Goal: Task Accomplishment & Management: Use online tool/utility

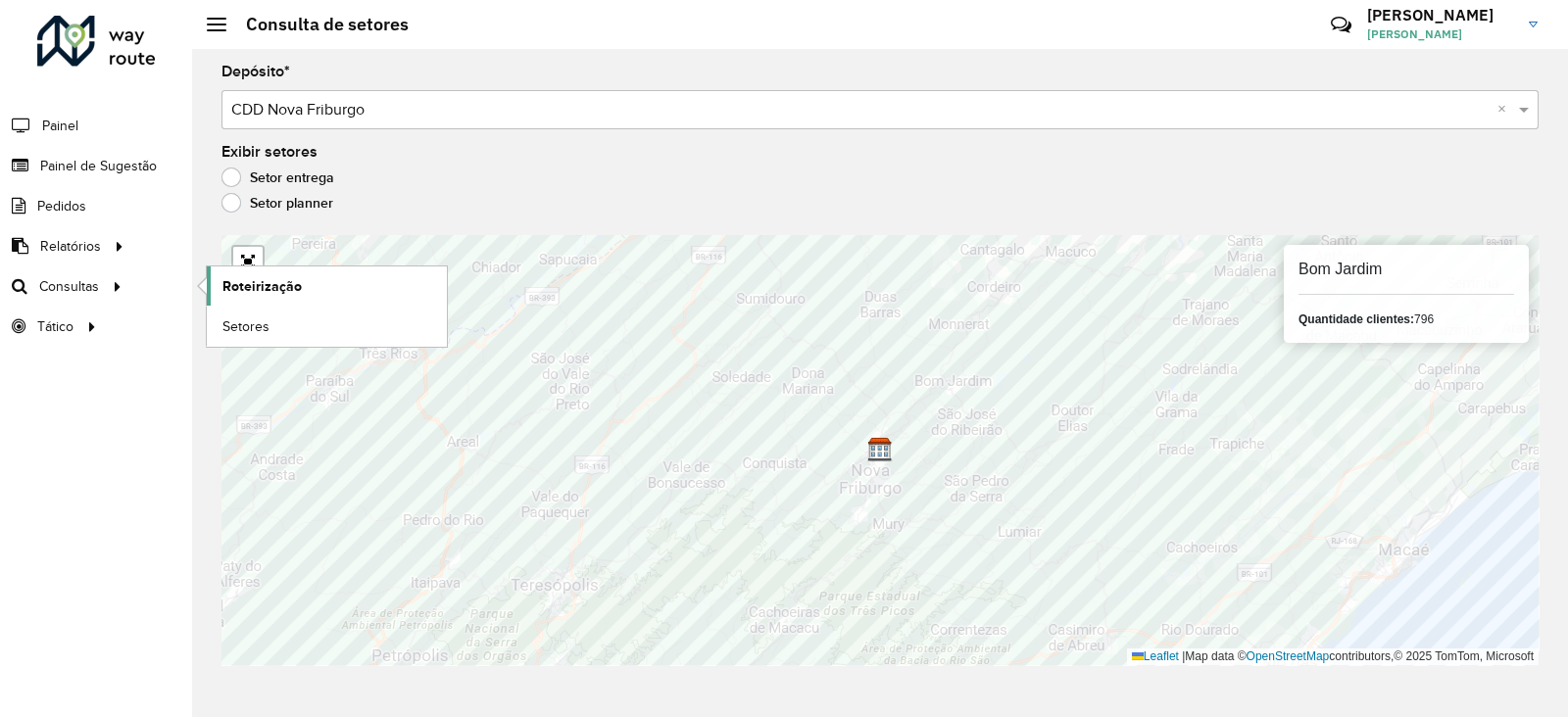
click at [247, 281] on span "Roteirização" at bounding box center [263, 286] width 80 height 21
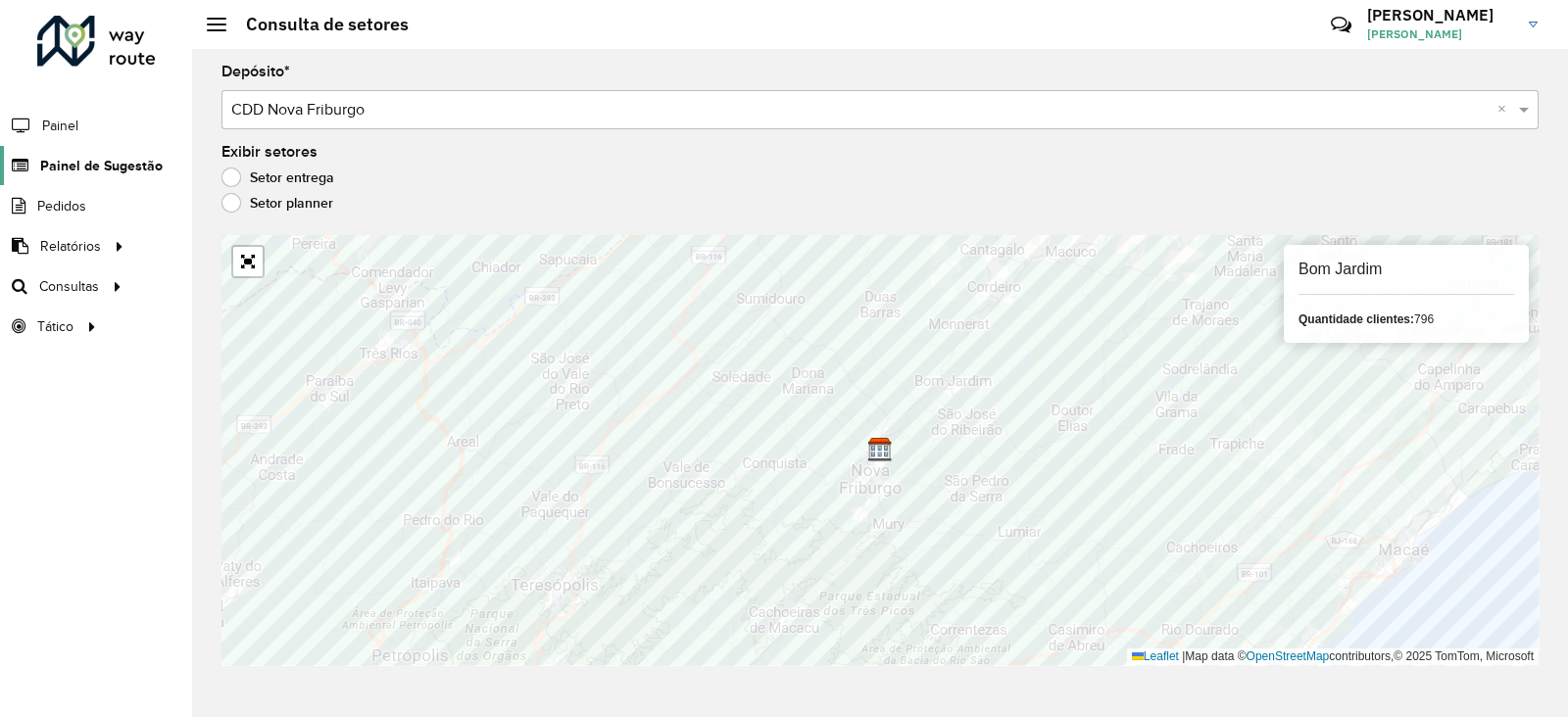
click at [84, 171] on span "Painel de Sugestão" at bounding box center [100, 166] width 122 height 21
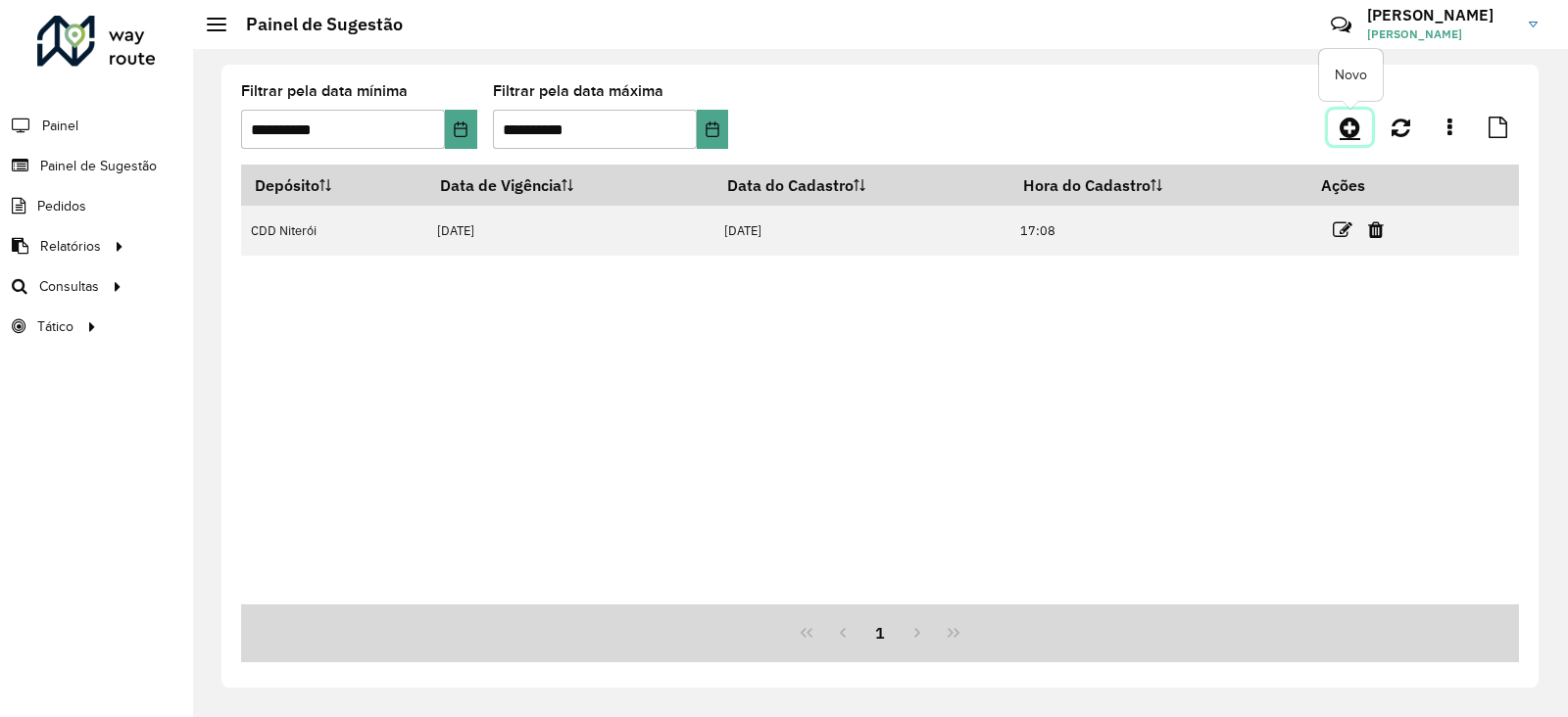
click at [1353, 119] on icon at bounding box center [1350, 127] width 21 height 24
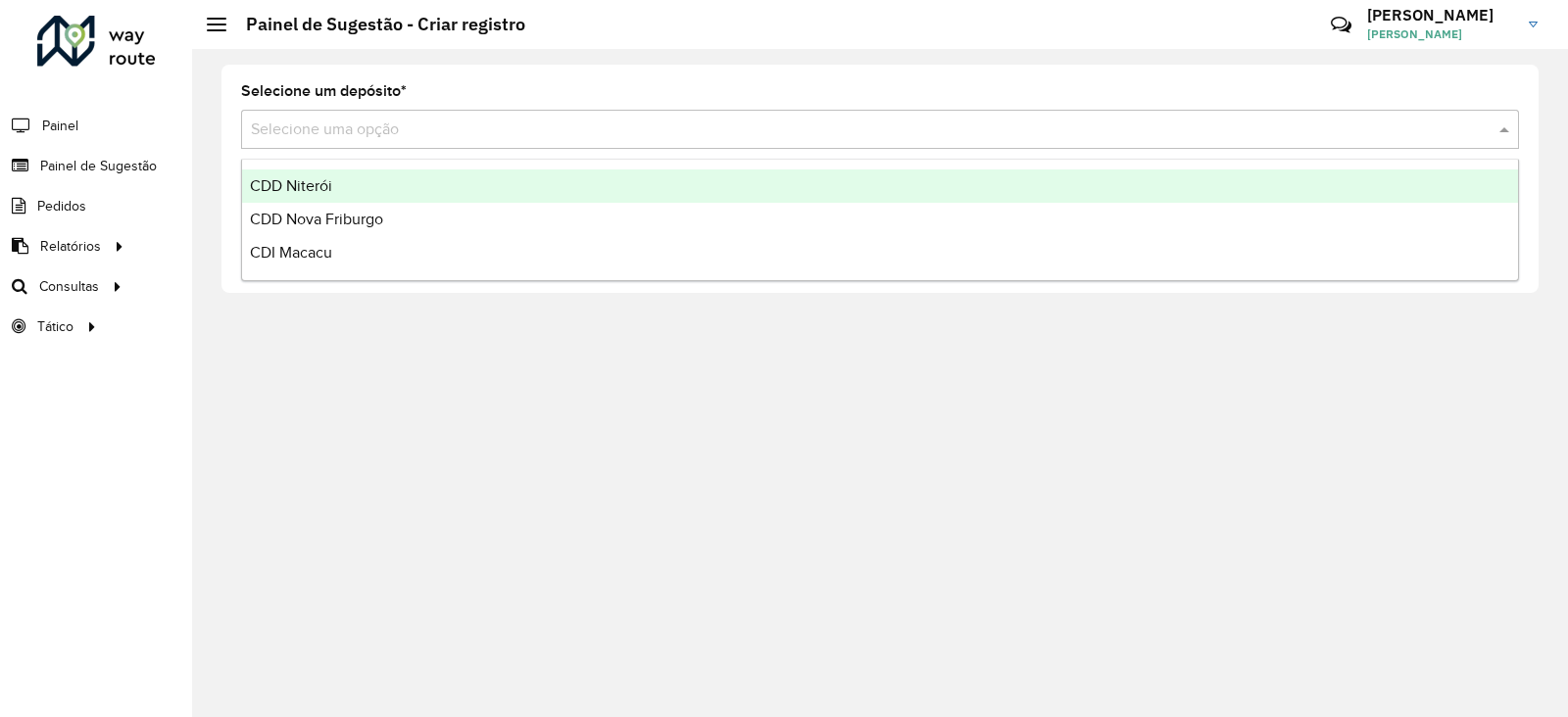
click at [440, 136] on input "text" at bounding box center [861, 130] width 1220 height 24
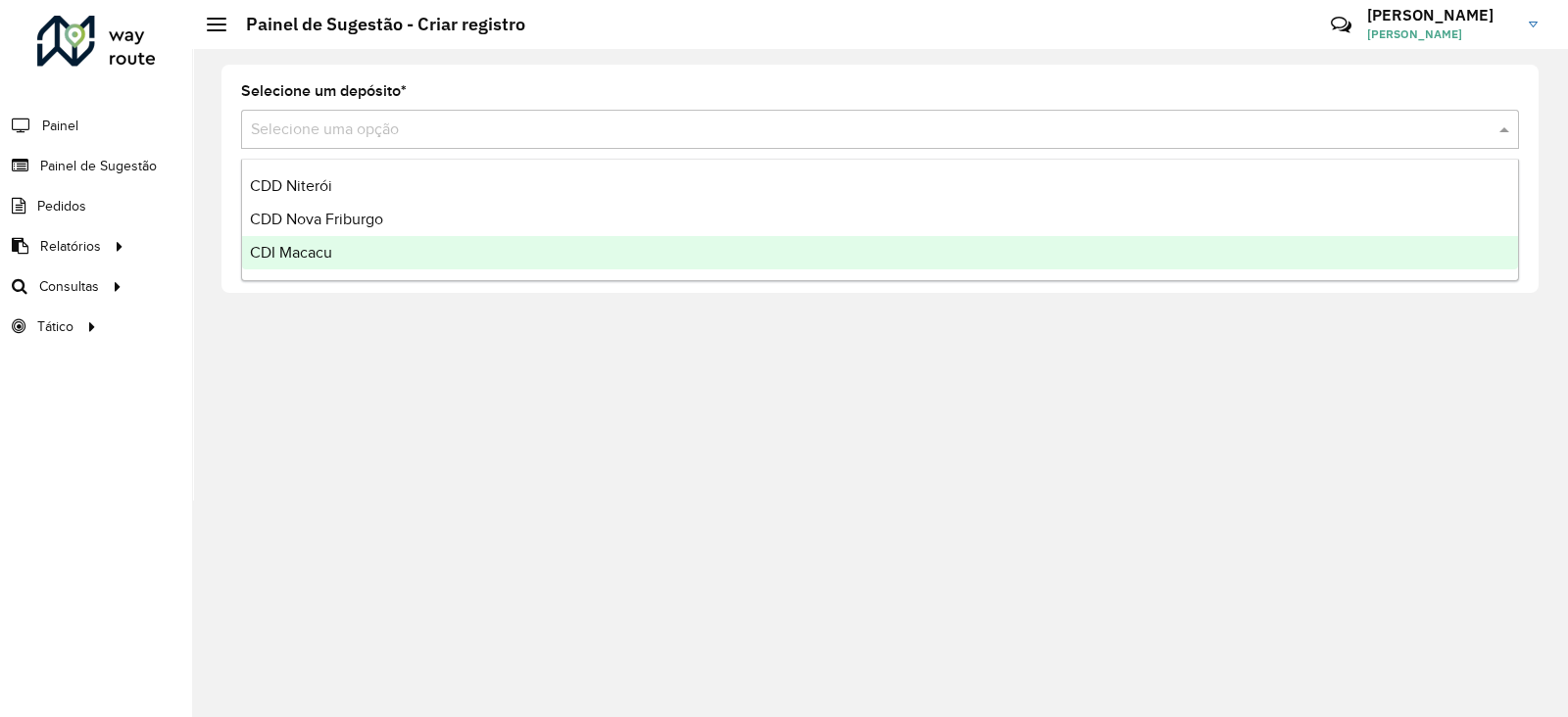
click at [318, 254] on span "CDI Macacu" at bounding box center [291, 252] width 83 height 17
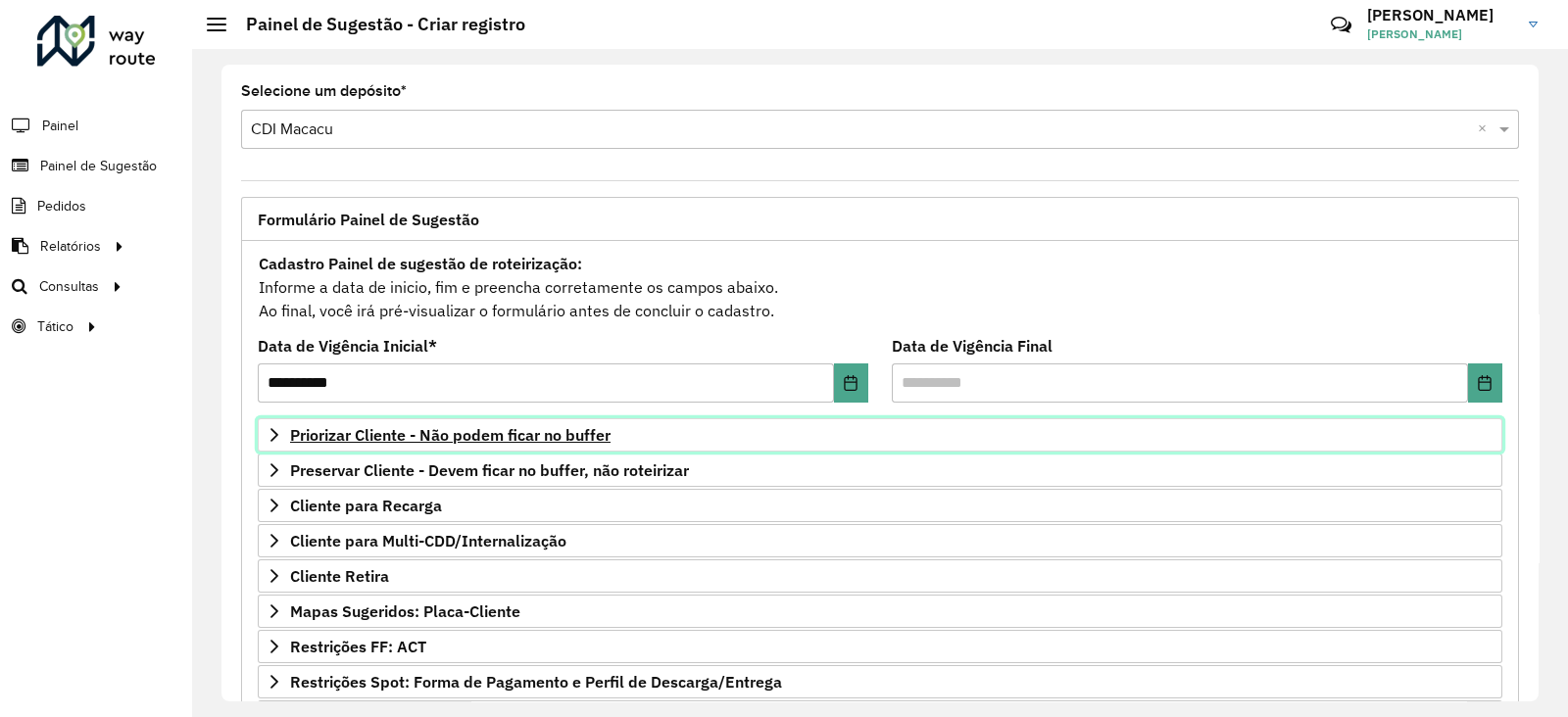
click at [440, 438] on span "Priorizar Cliente - Não podem ficar no buffer" at bounding box center [451, 436] width 320 height 16
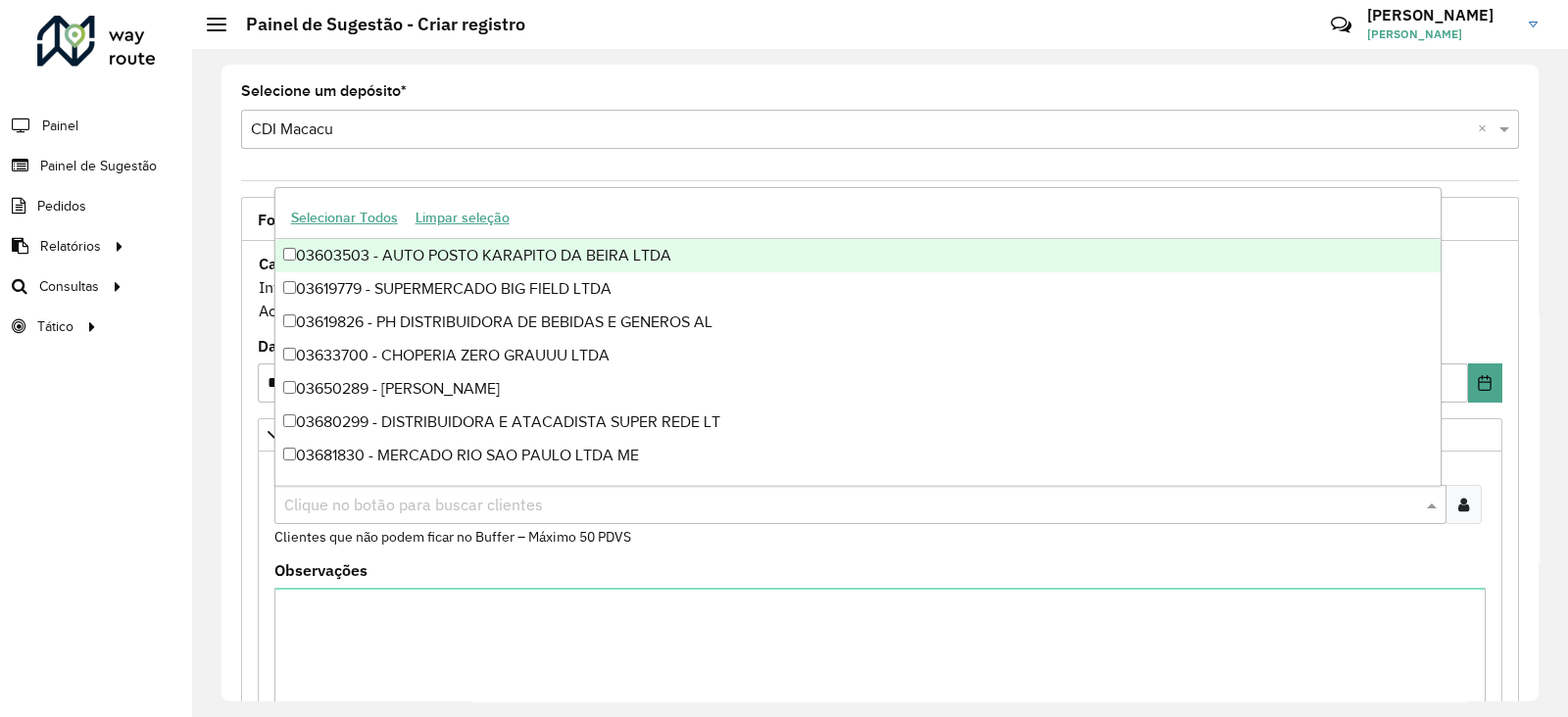
click at [393, 500] on input "text" at bounding box center [851, 506] width 1143 height 24
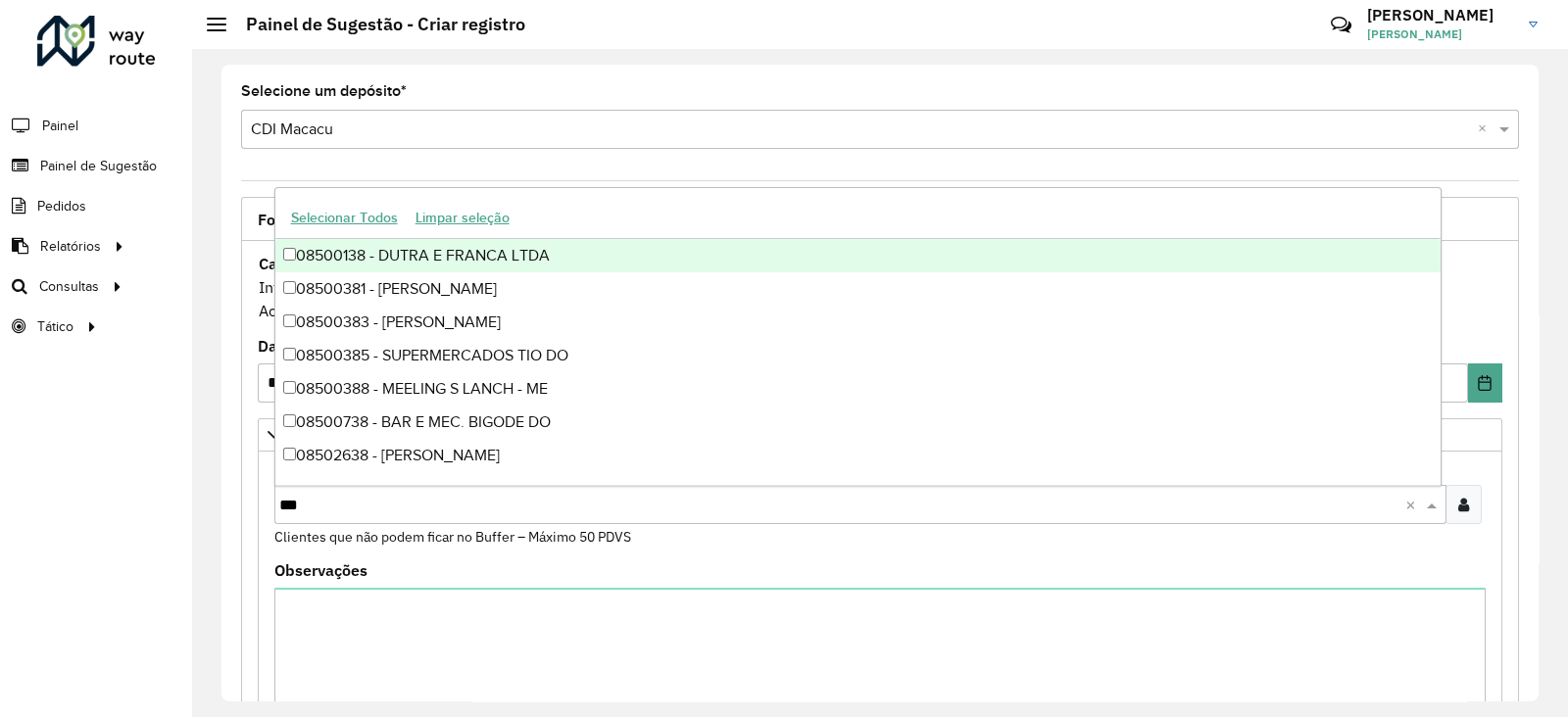
type input "****"
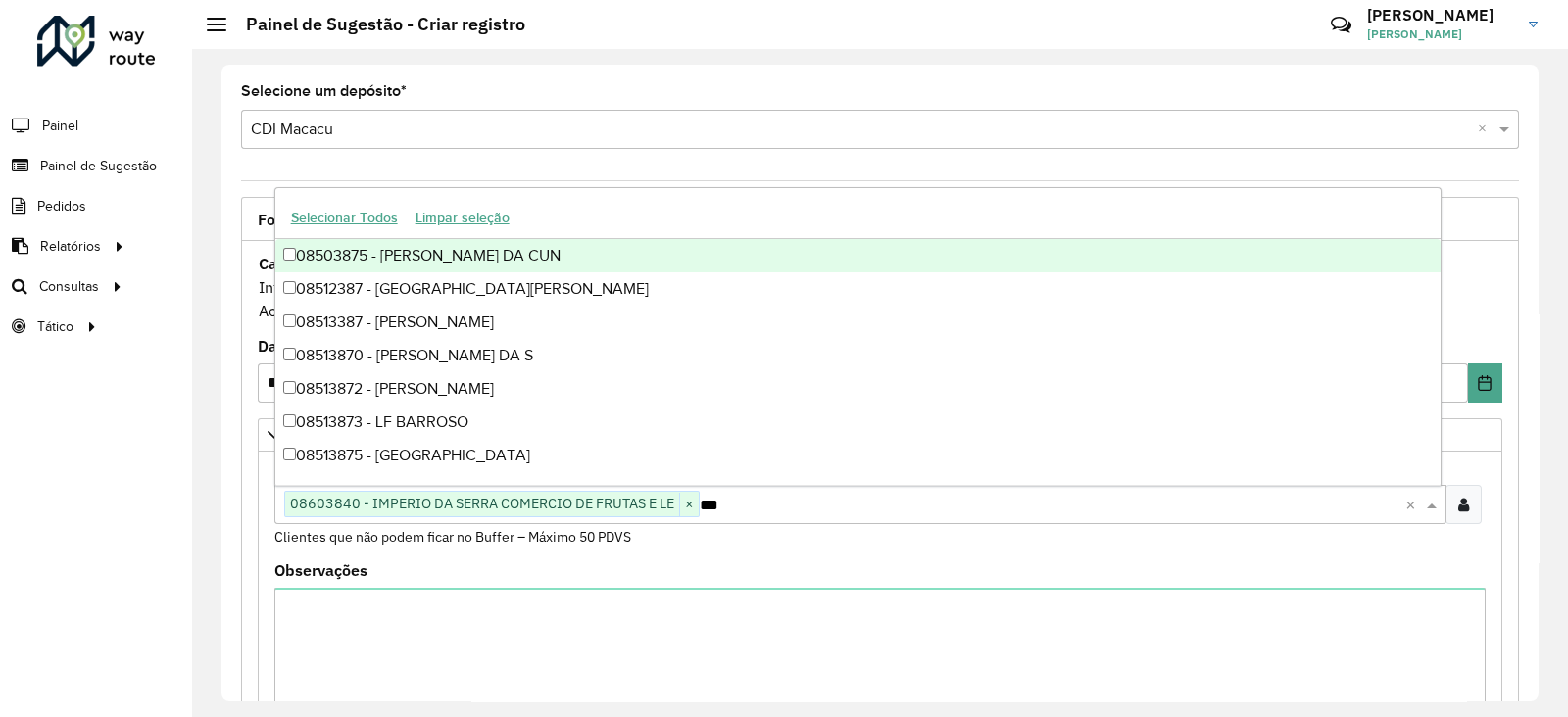
type input "****"
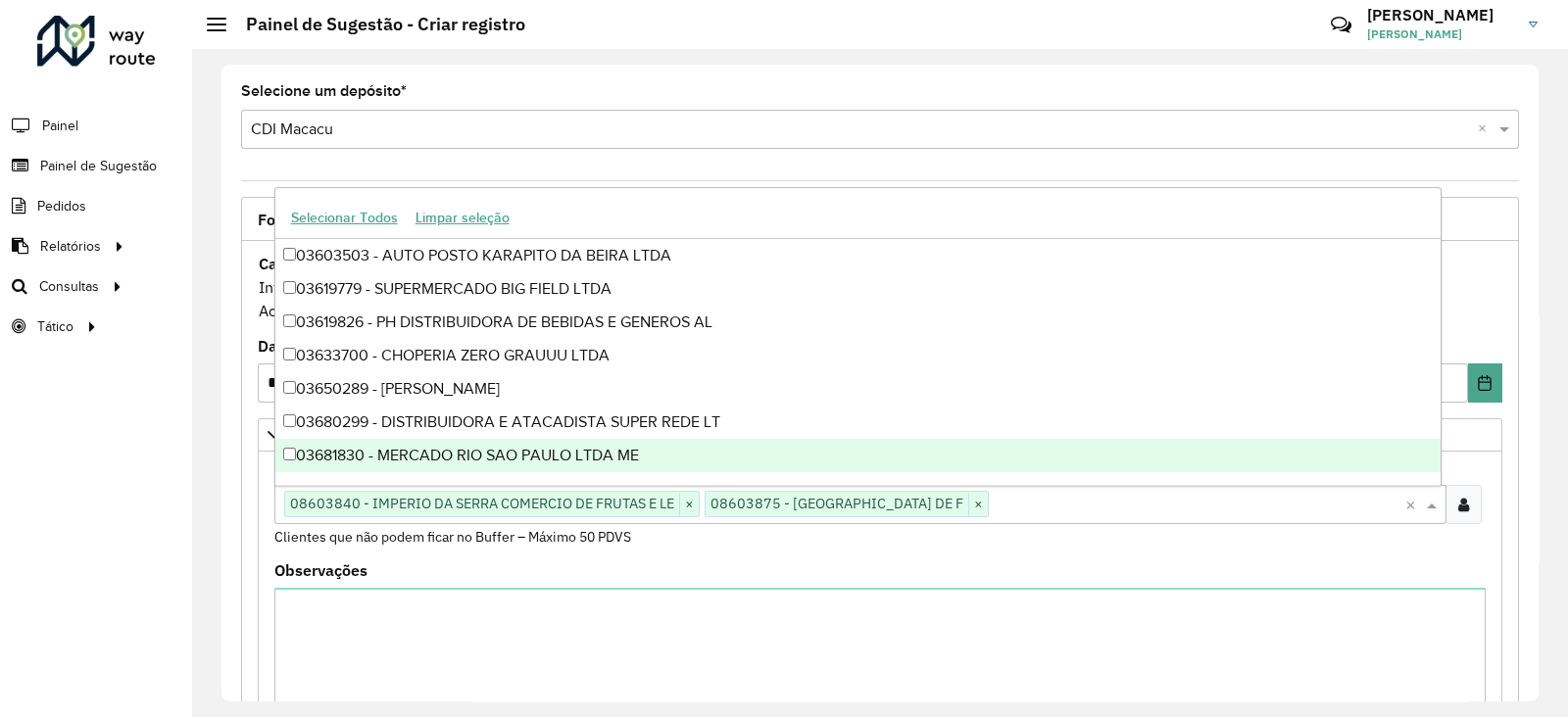
click at [609, 580] on div "Observações" at bounding box center [881, 657] width 1212 height 190
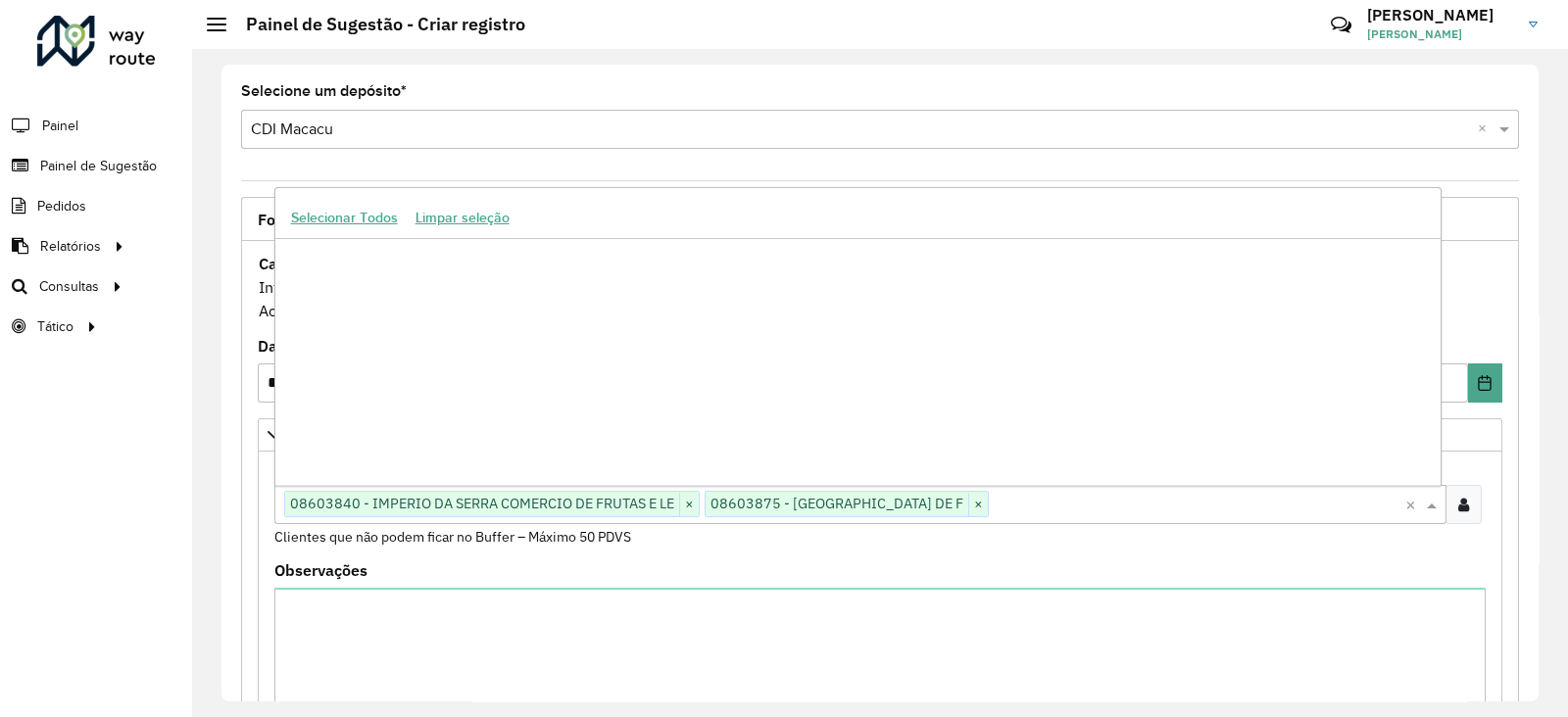
click at [1137, 498] on input "text" at bounding box center [1197, 506] width 417 height 24
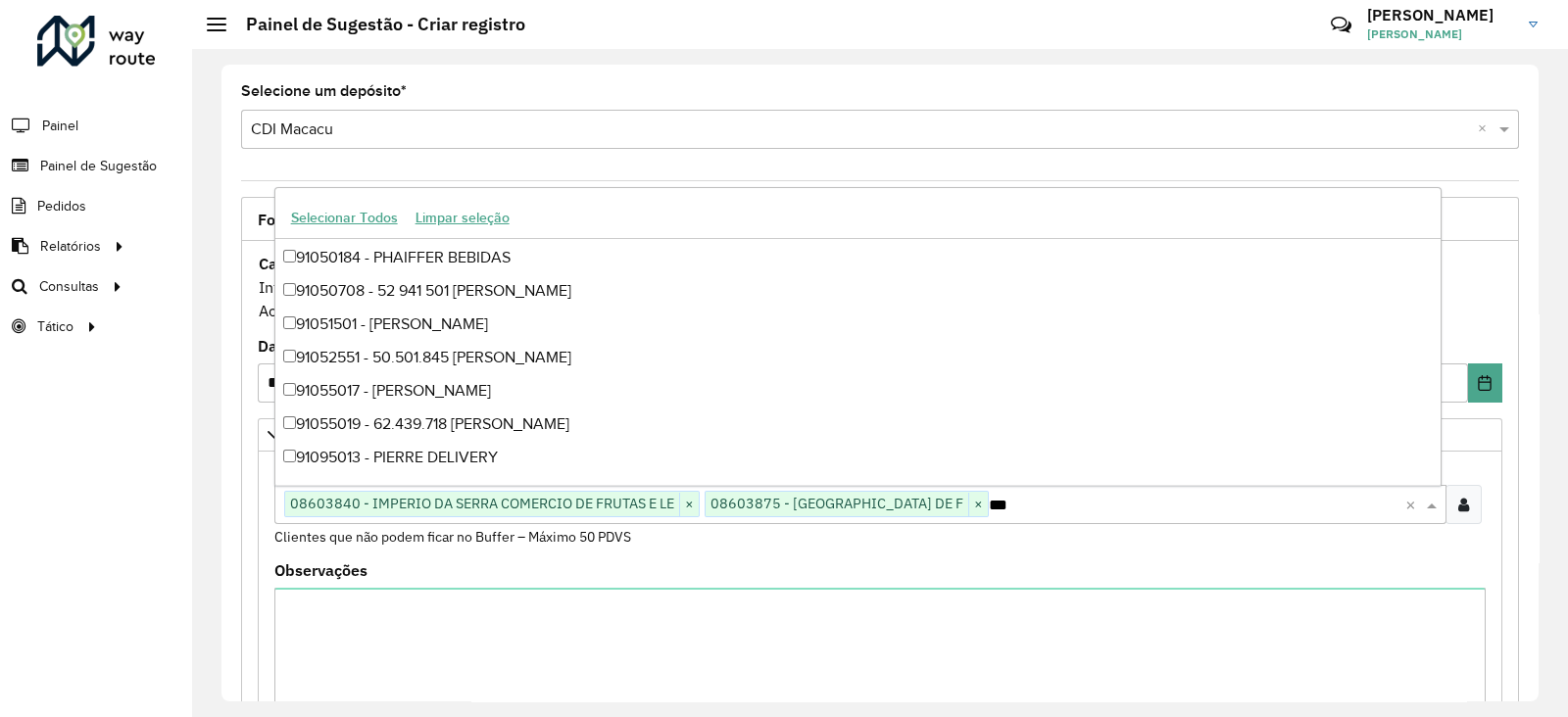
scroll to position [265, 0]
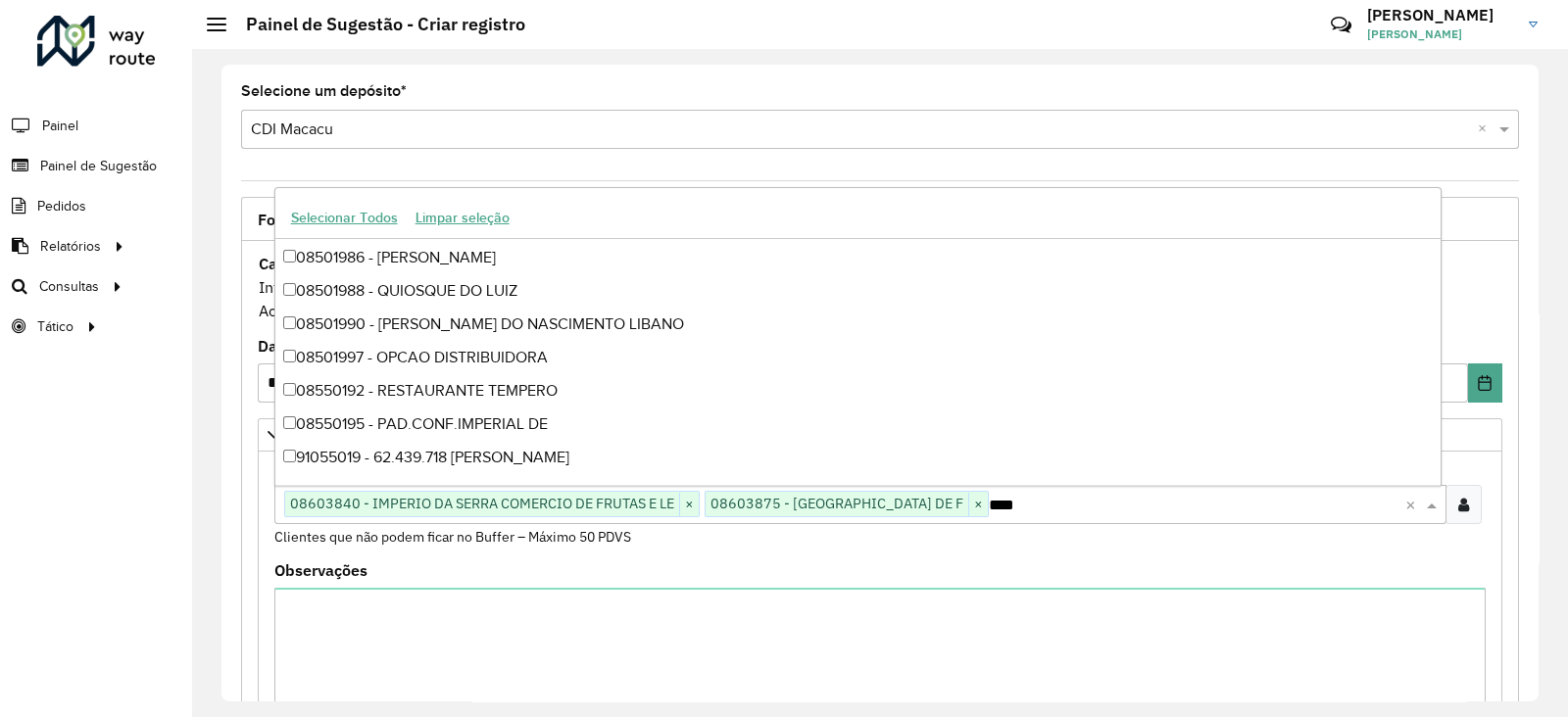
type input "*****"
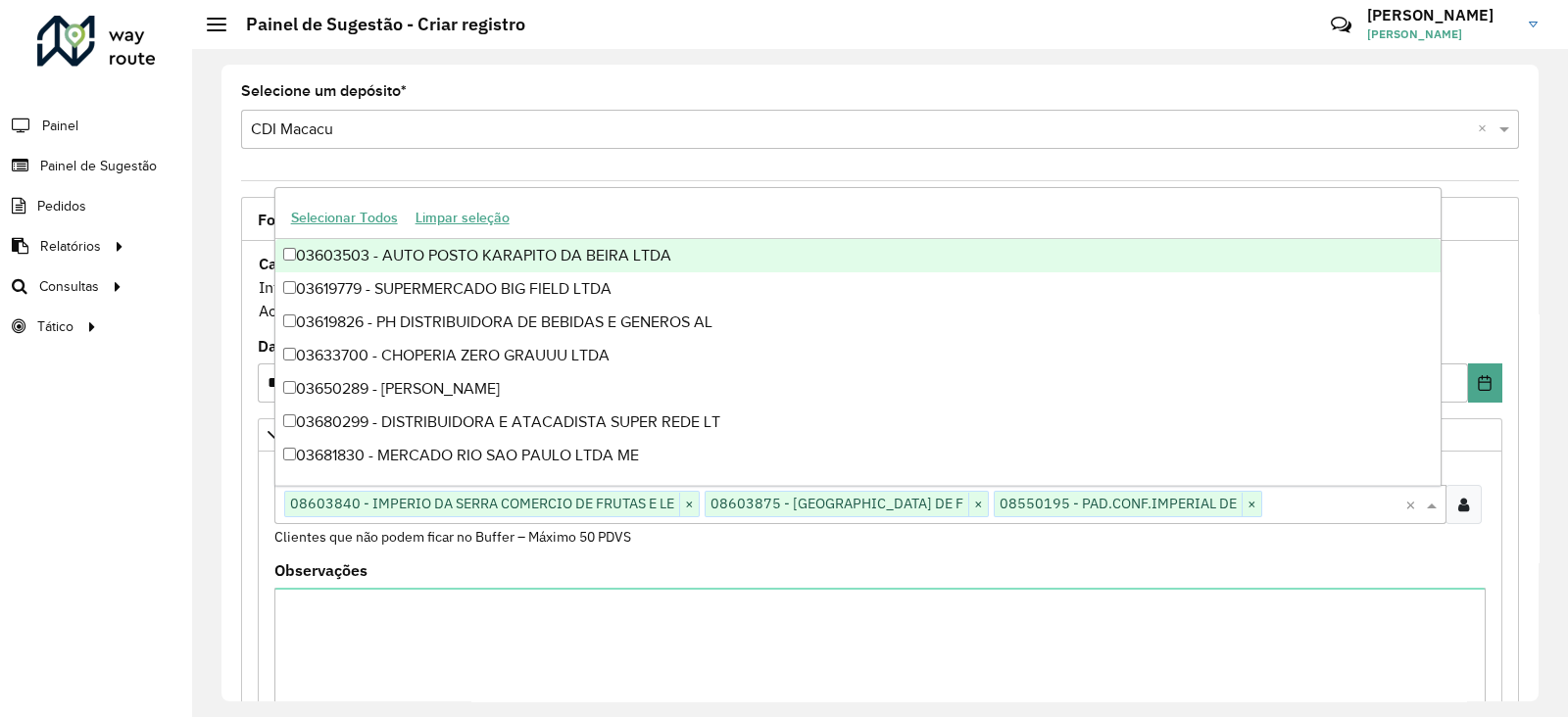
click at [1043, 558] on formly-field "Clientes Clique no botão para buscar clientes 08603840 - IMPERIO DA SERRA COMER…" at bounding box center [880, 511] width 1235 height 102
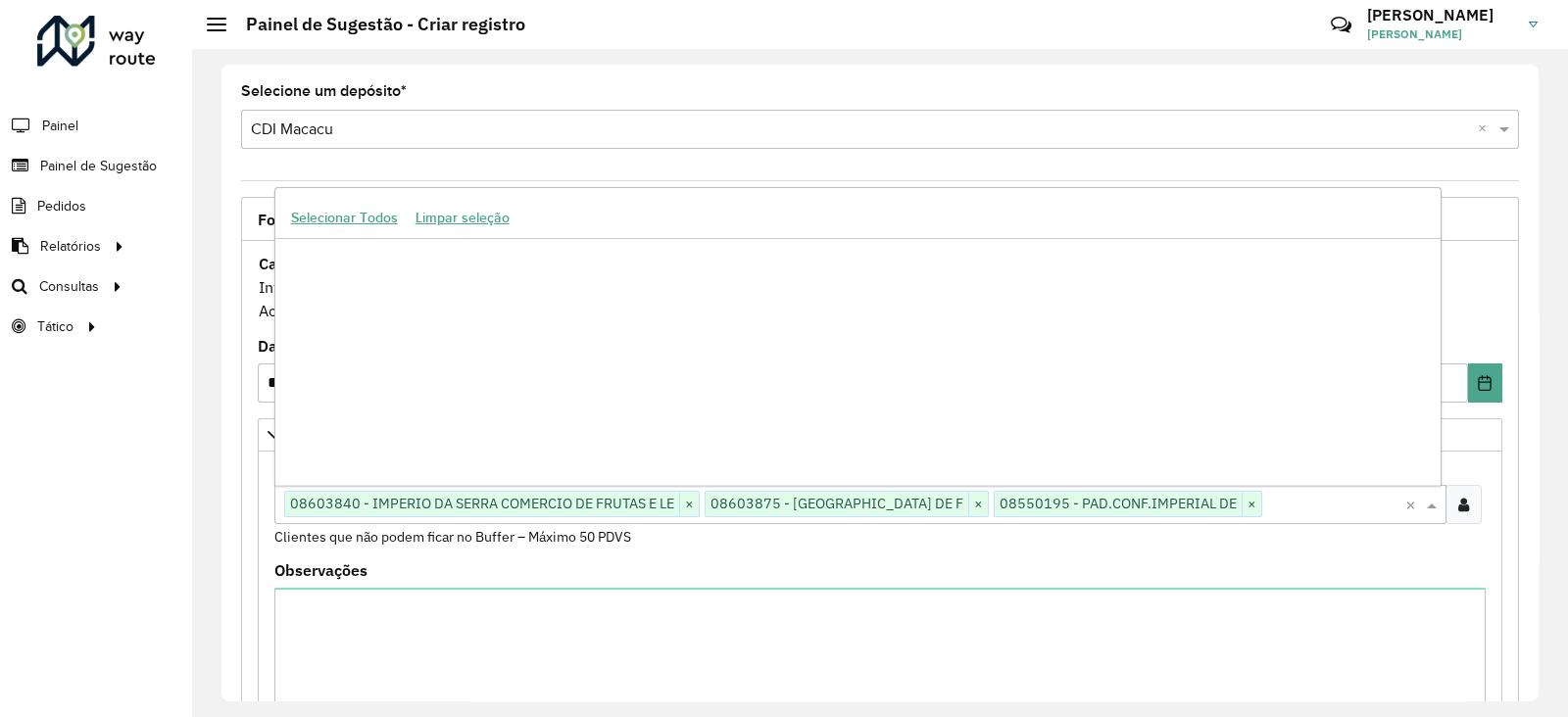
click at [1333, 500] on input "text" at bounding box center [1334, 506] width 143 height 24
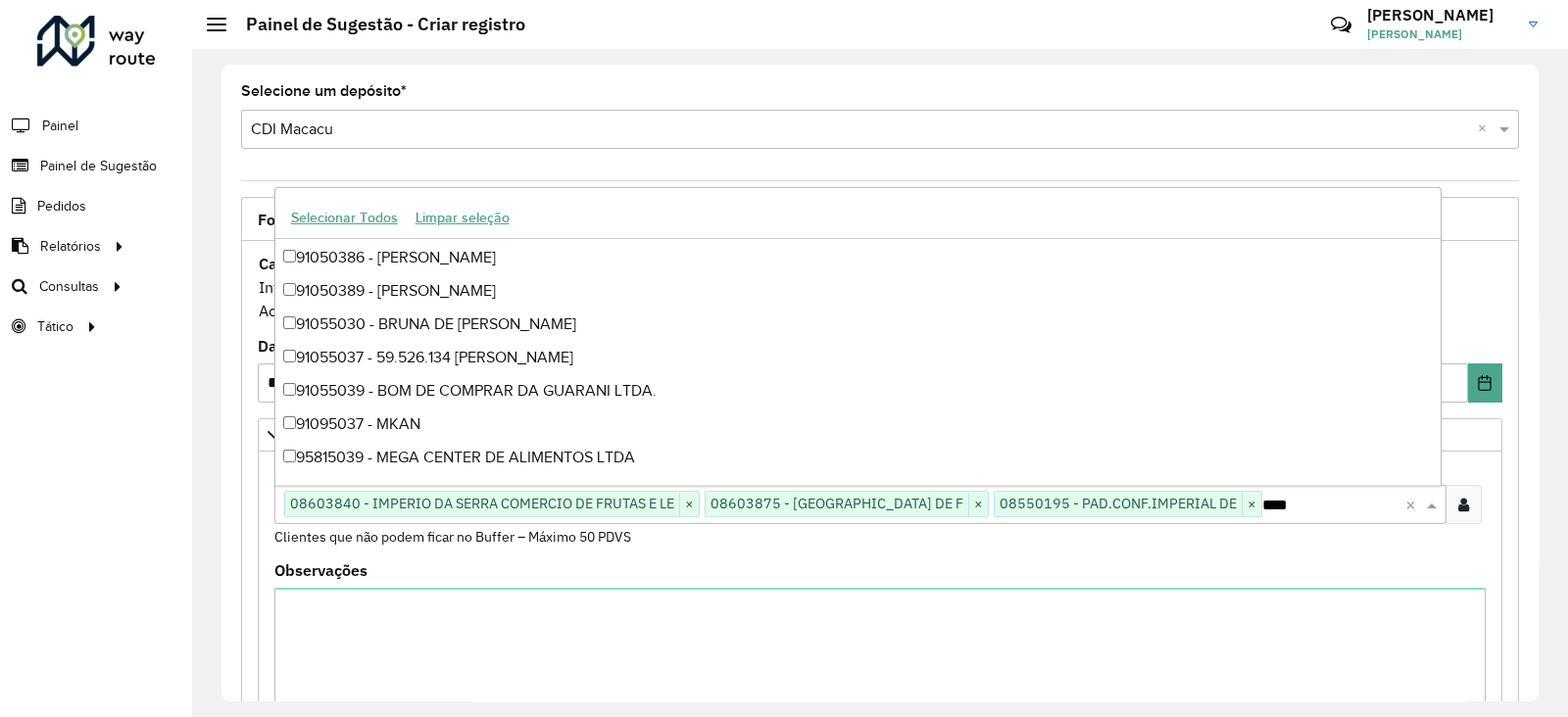
scroll to position [464, 0]
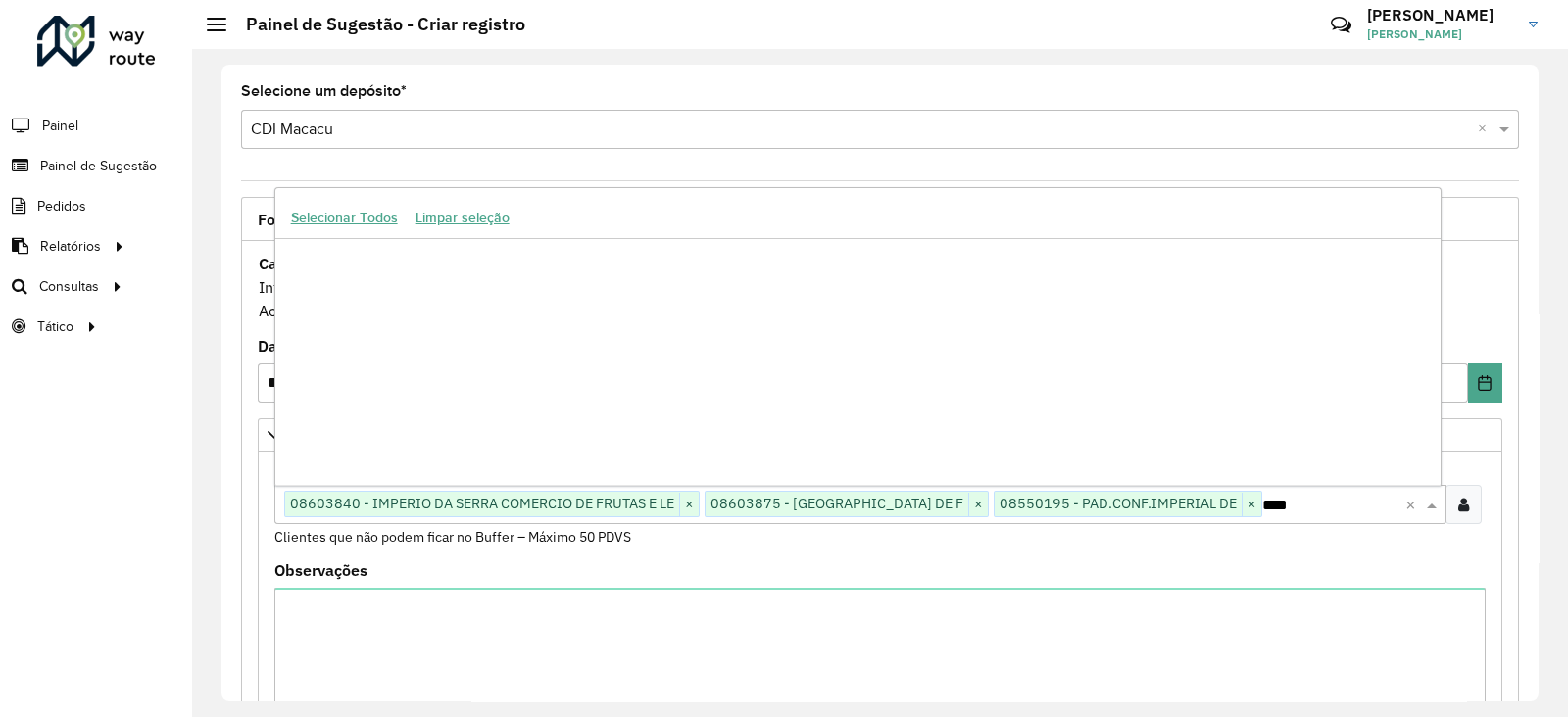
type input "*****"
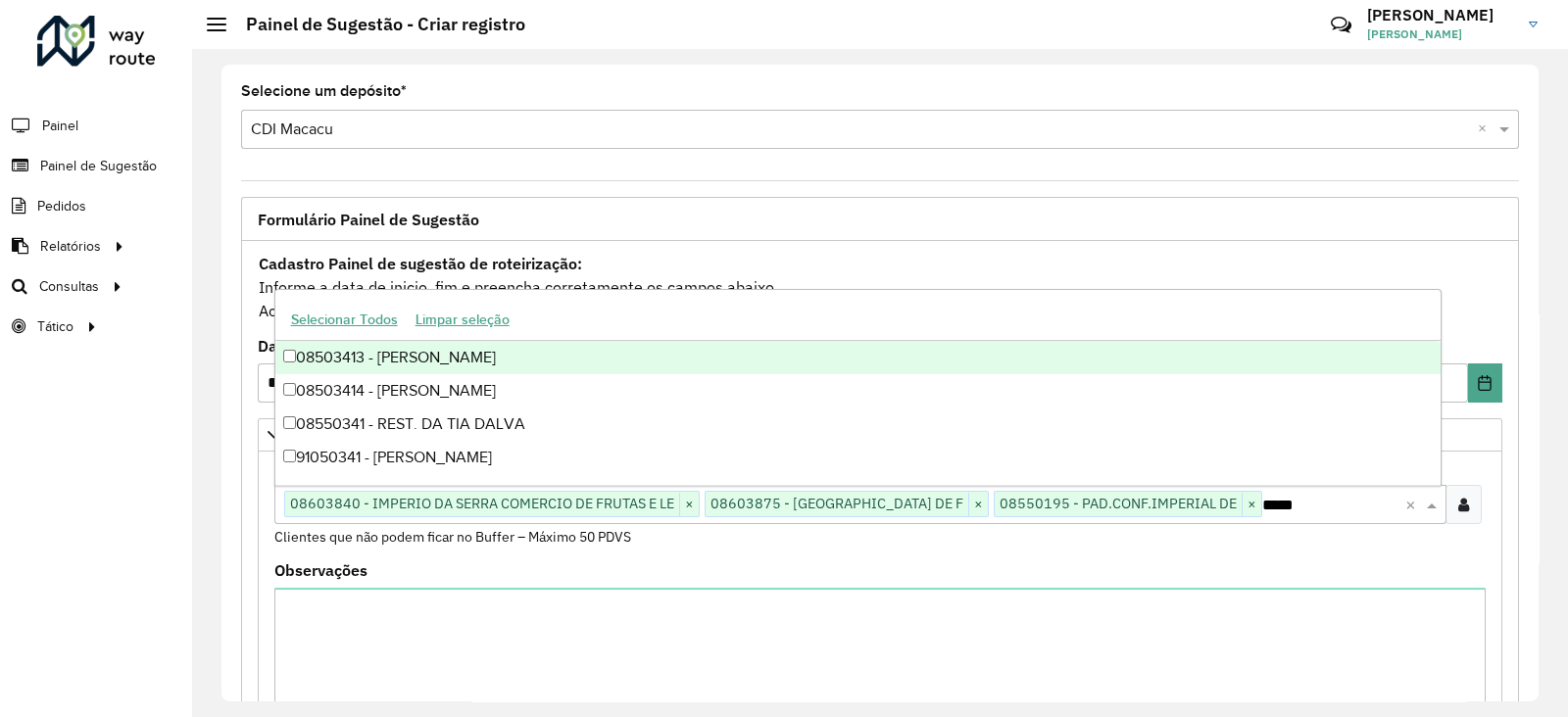
scroll to position [0, 0]
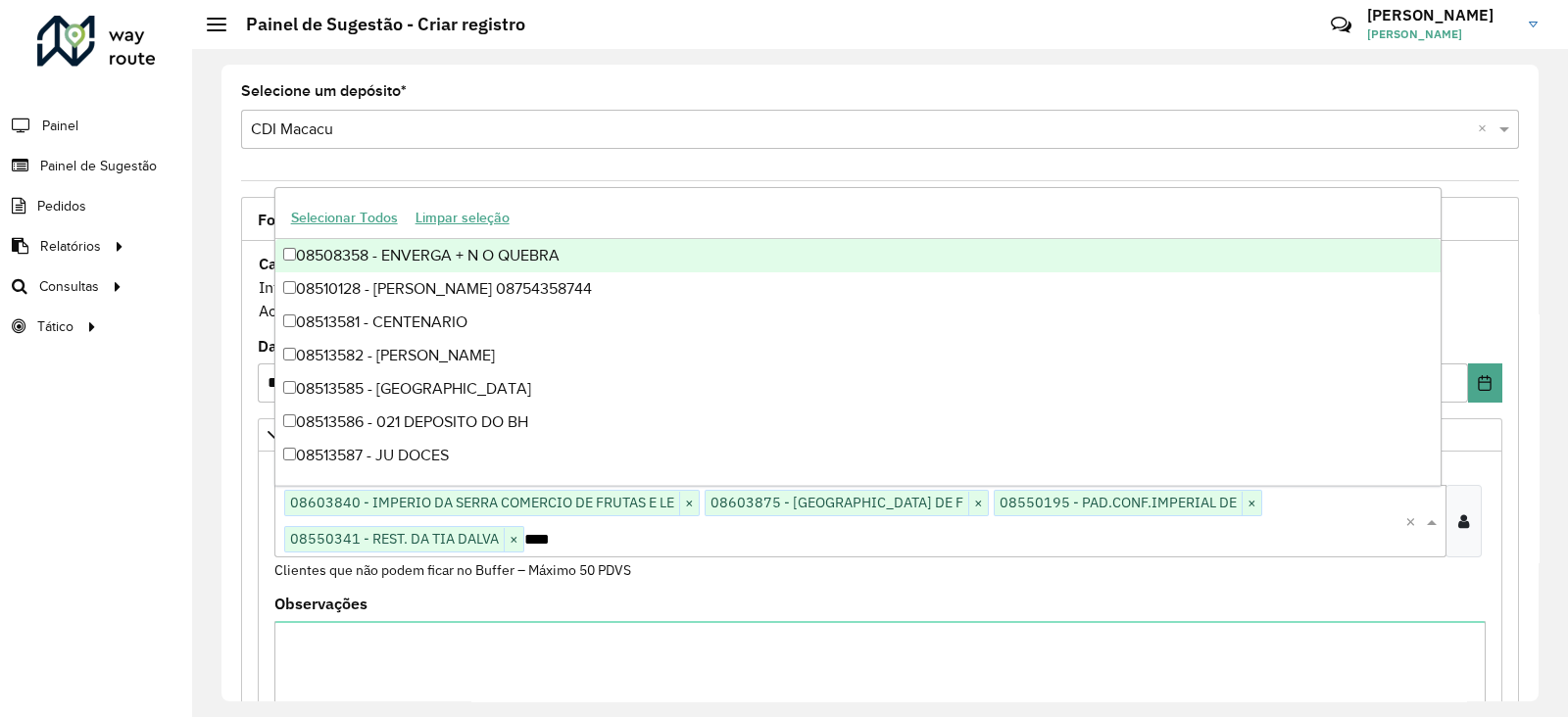
type input "*****"
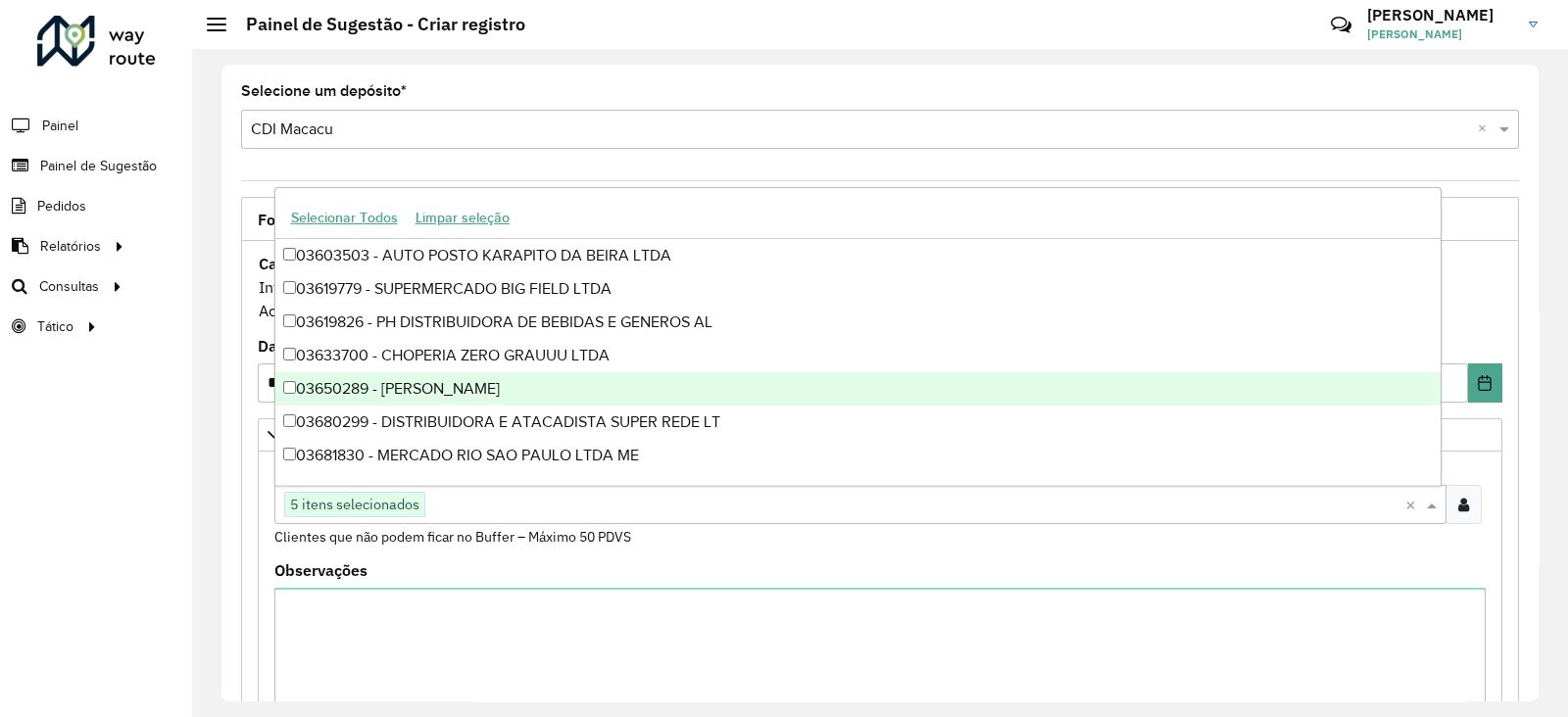
click at [222, 463] on div "**********" at bounding box center [881, 383] width 1317 height 636
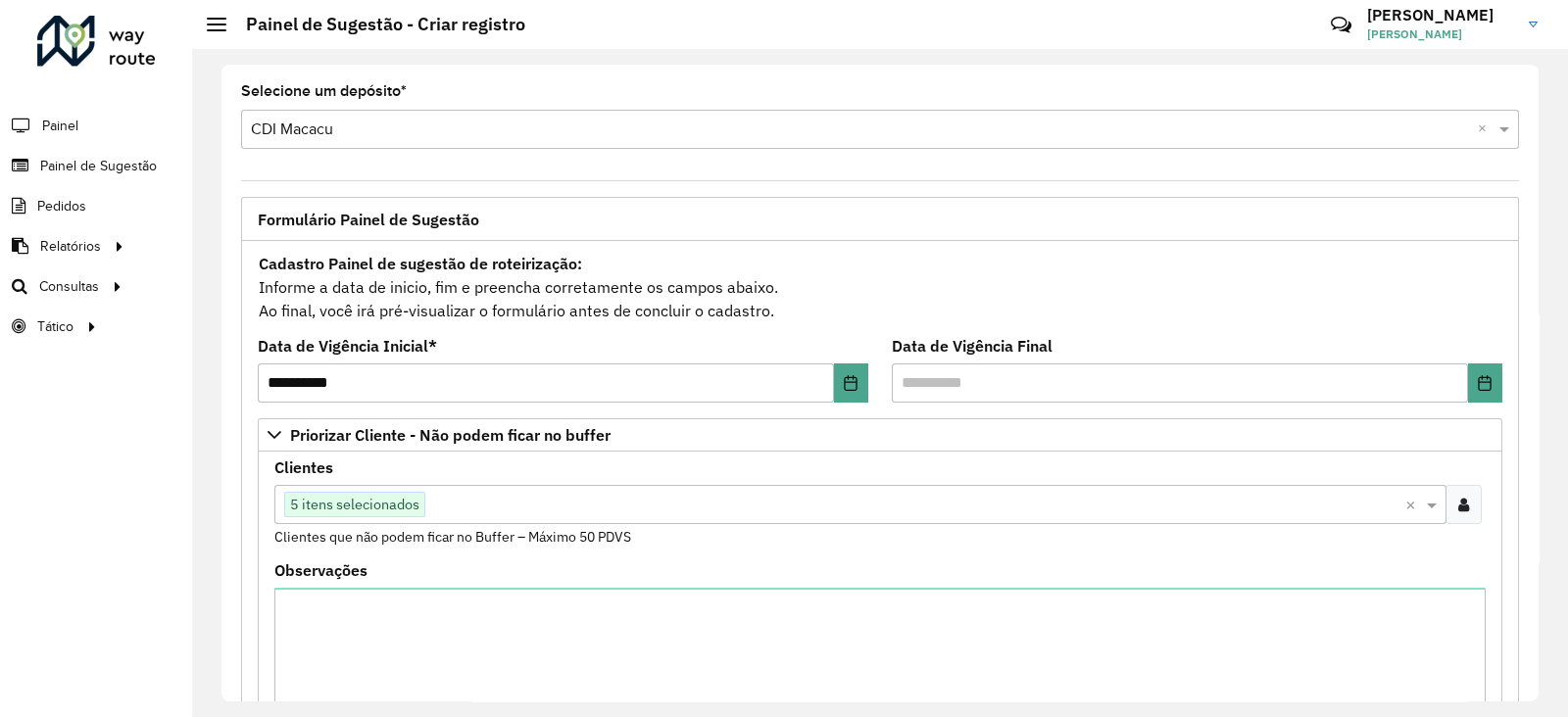
drag, startPoint x: 1548, startPoint y: 414, endPoint x: 1549, endPoint y: 427, distance: 13.0
click at [1549, 427] on div "**********" at bounding box center [880, 383] width 1376 height 668
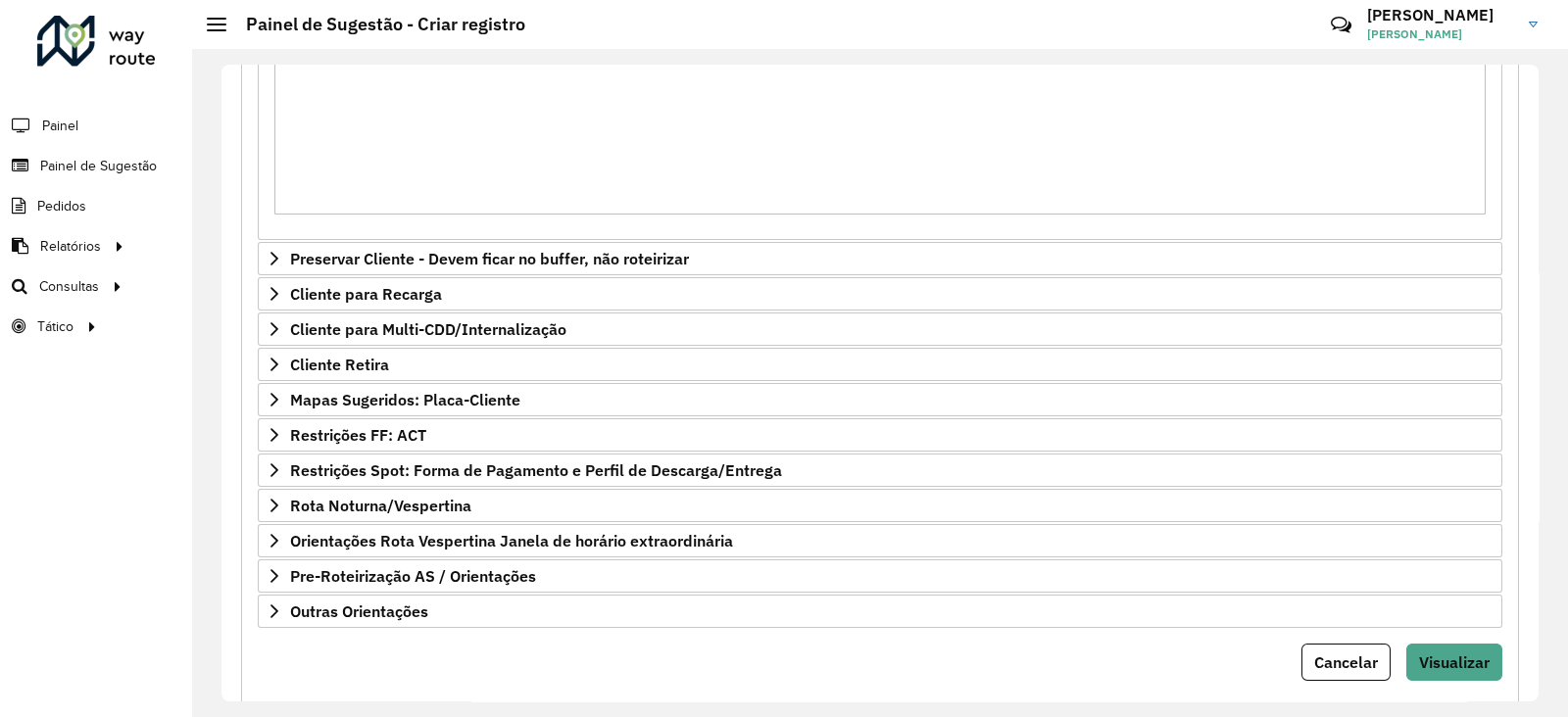
scroll to position [583, 0]
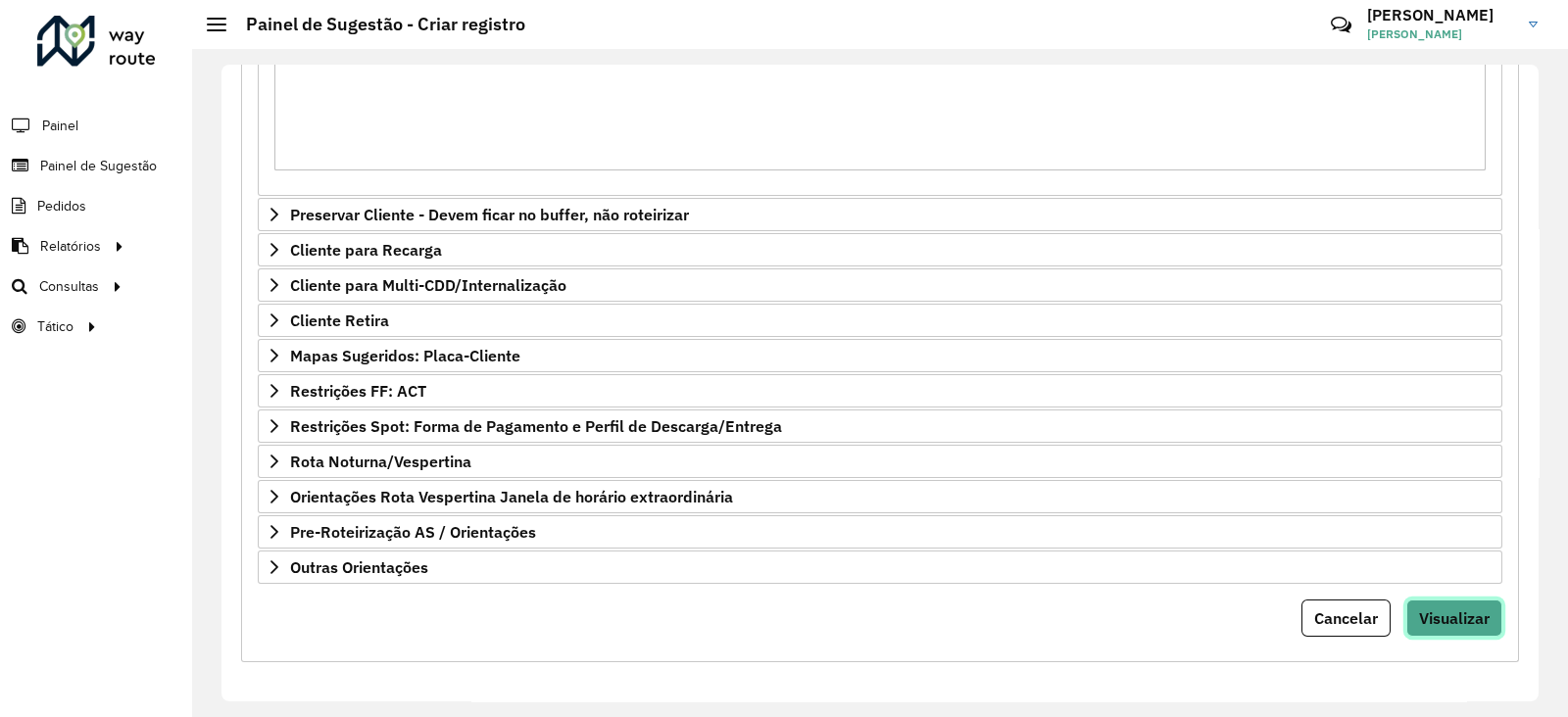
click at [1448, 617] on span "Visualizar" at bounding box center [1454, 619] width 71 height 20
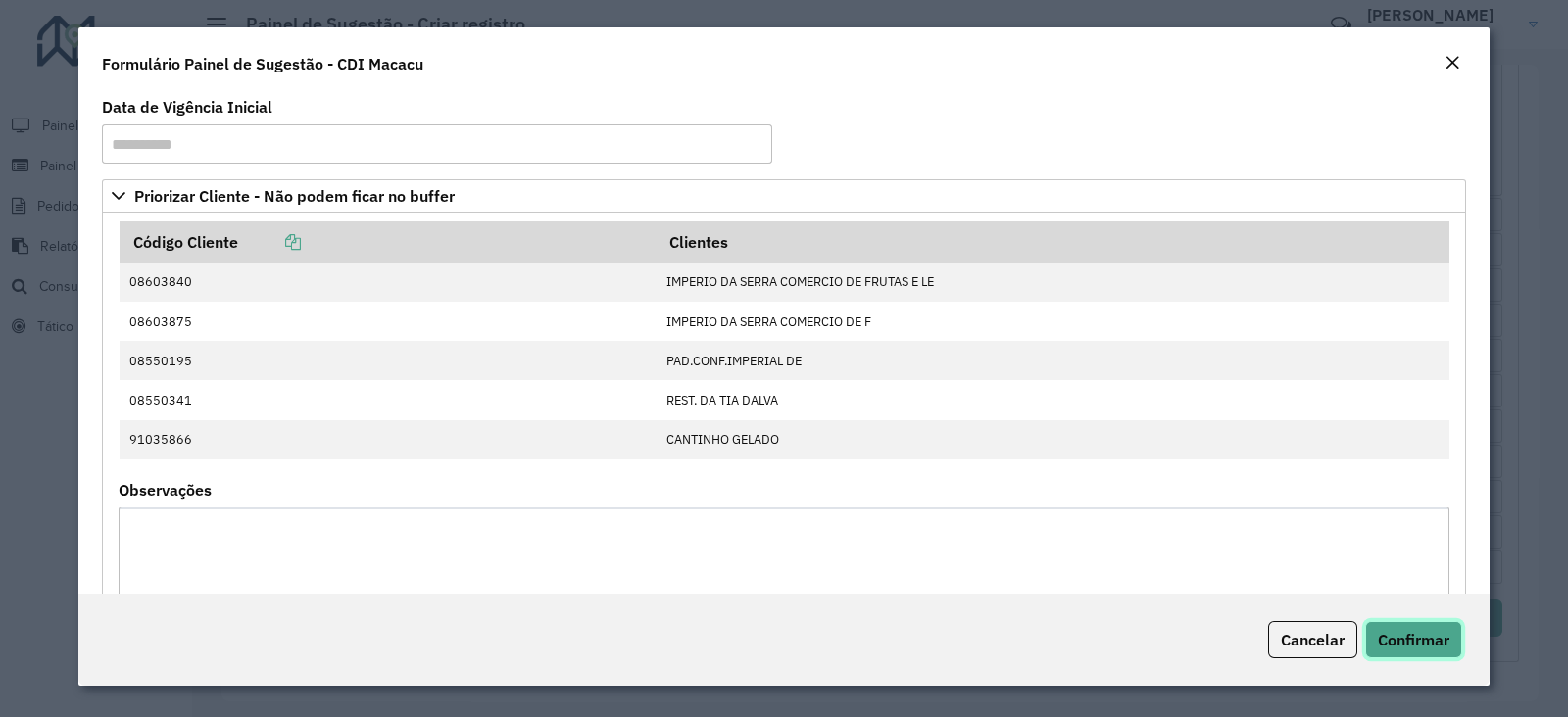
click at [1394, 632] on span "Confirmar" at bounding box center [1414, 639] width 72 height 20
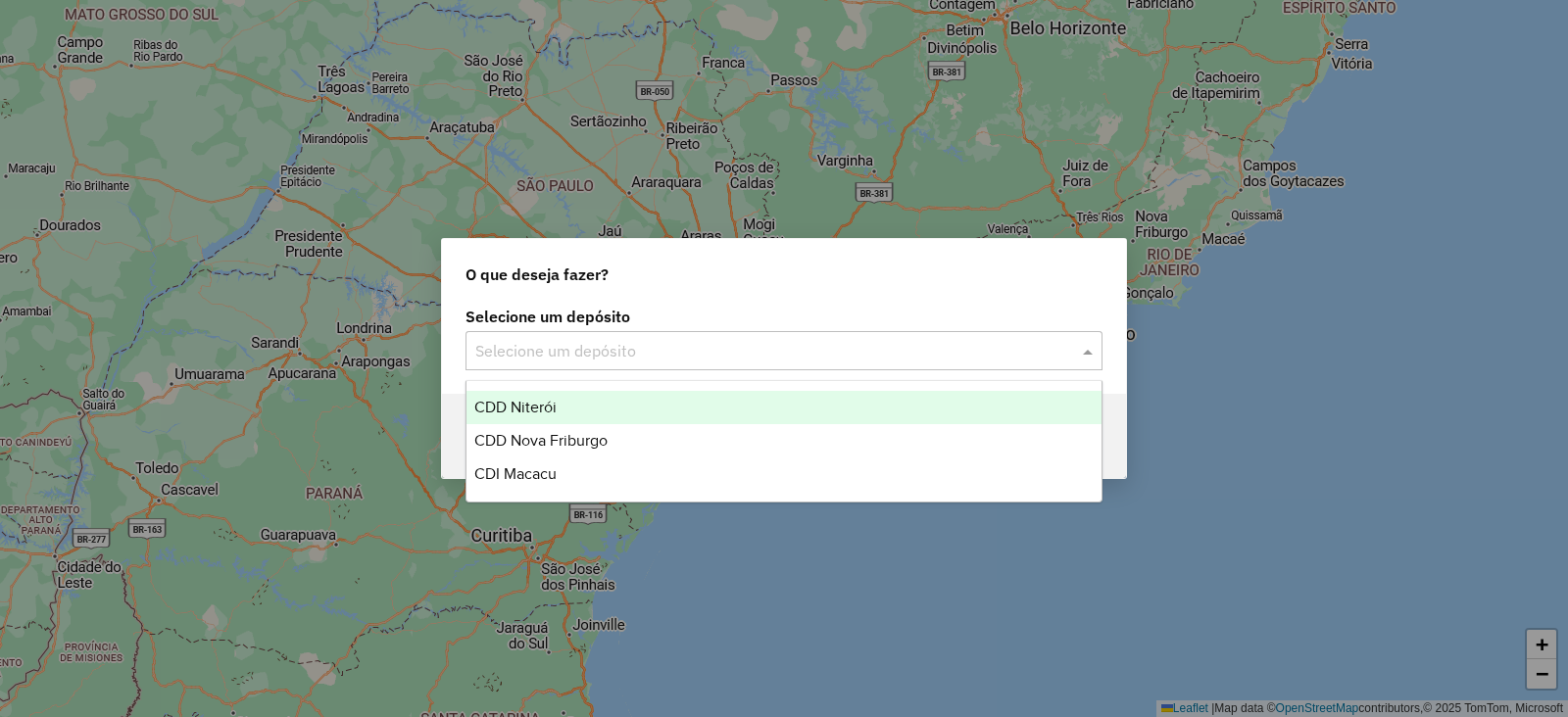
click at [517, 360] on input "text" at bounding box center [764, 352] width 578 height 24
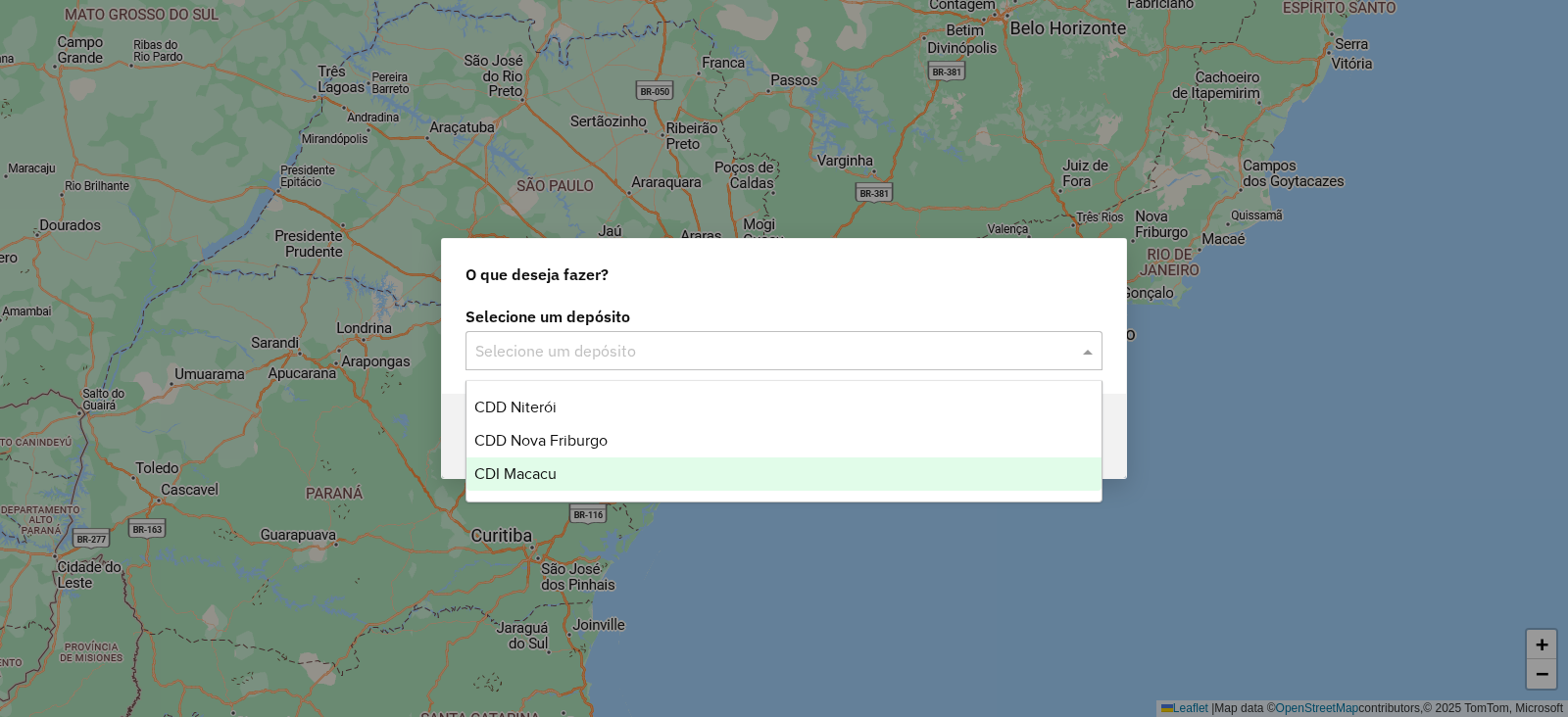
click at [522, 469] on span "CDI Macacu" at bounding box center [515, 473] width 83 height 17
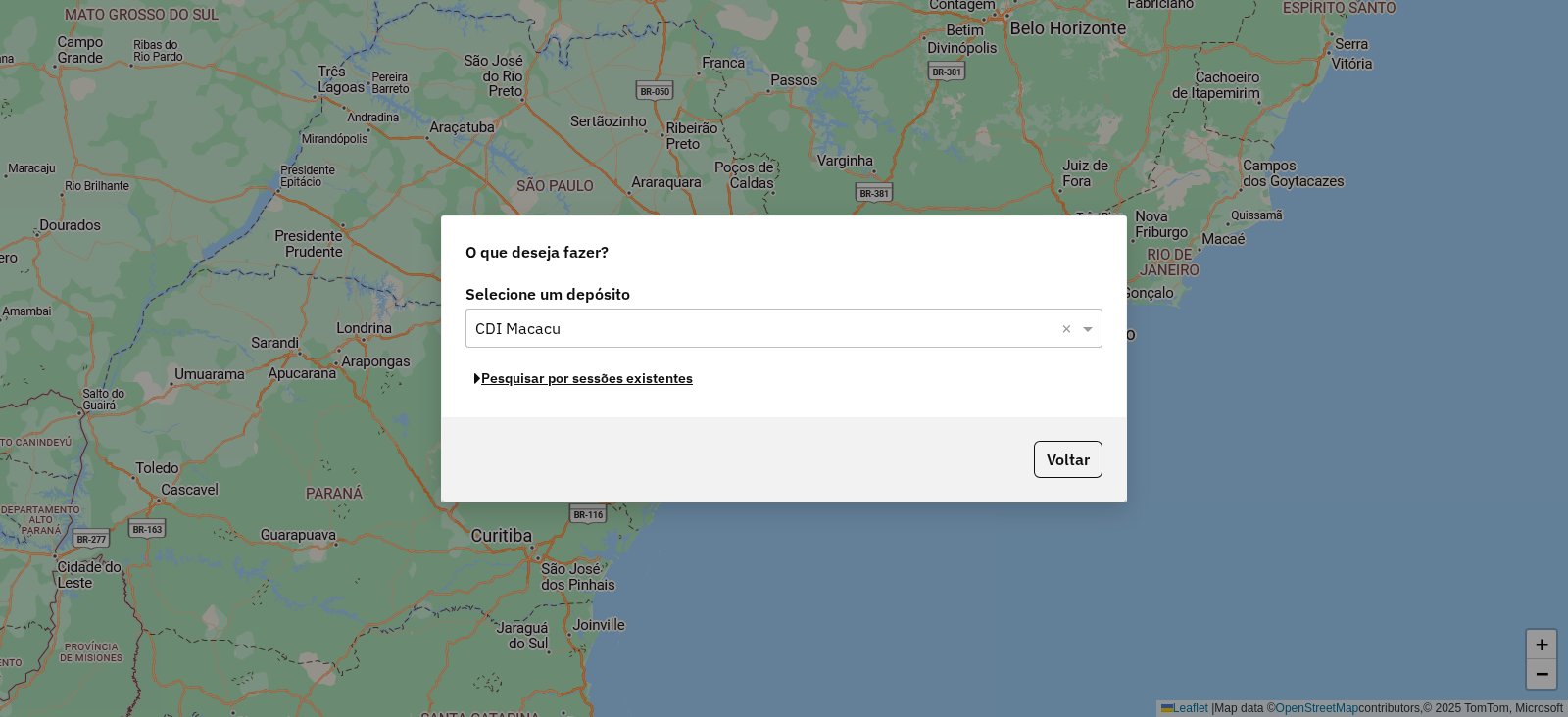
click at [537, 375] on button "Pesquisar por sessões existentes" at bounding box center [583, 378] width 236 height 31
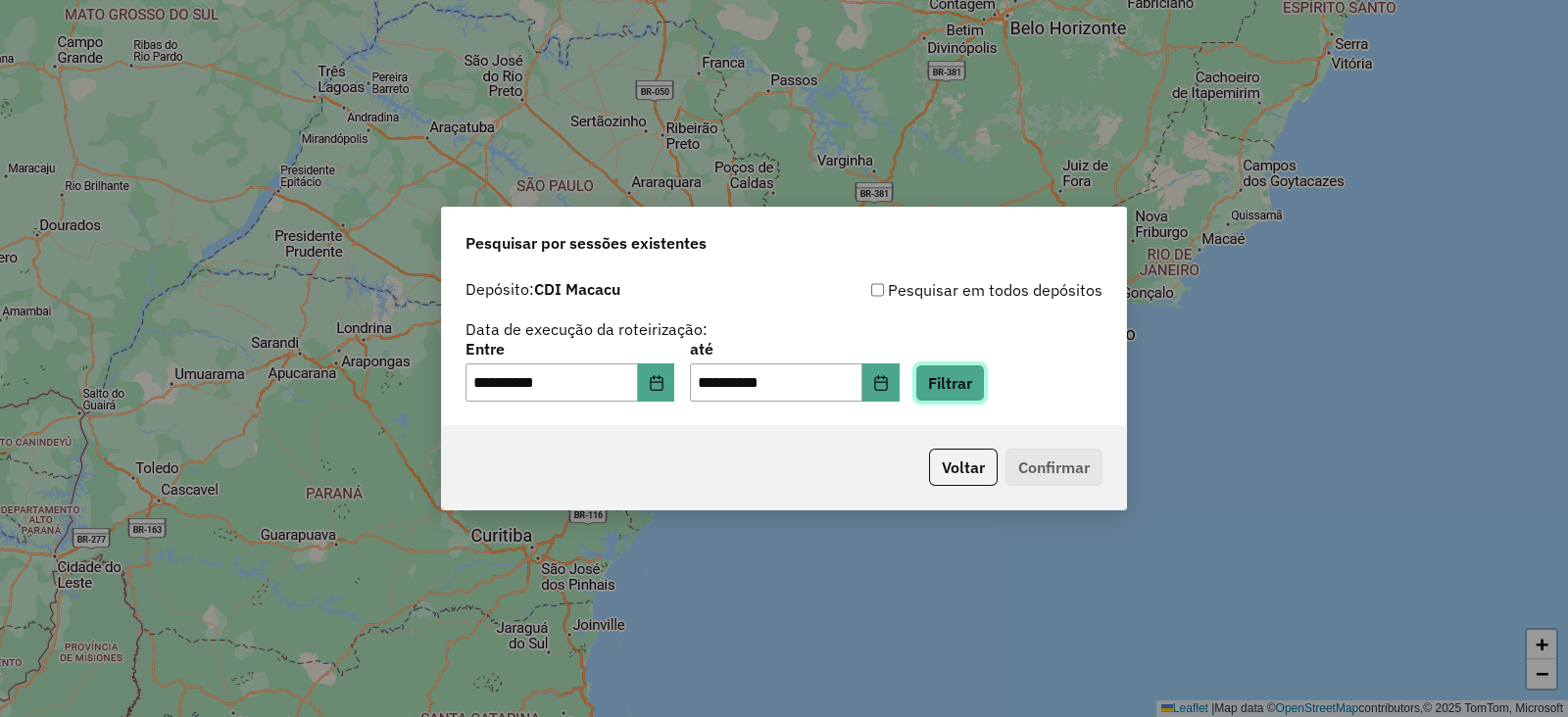
click at [978, 379] on button "Filtrar" at bounding box center [950, 382] width 70 height 37
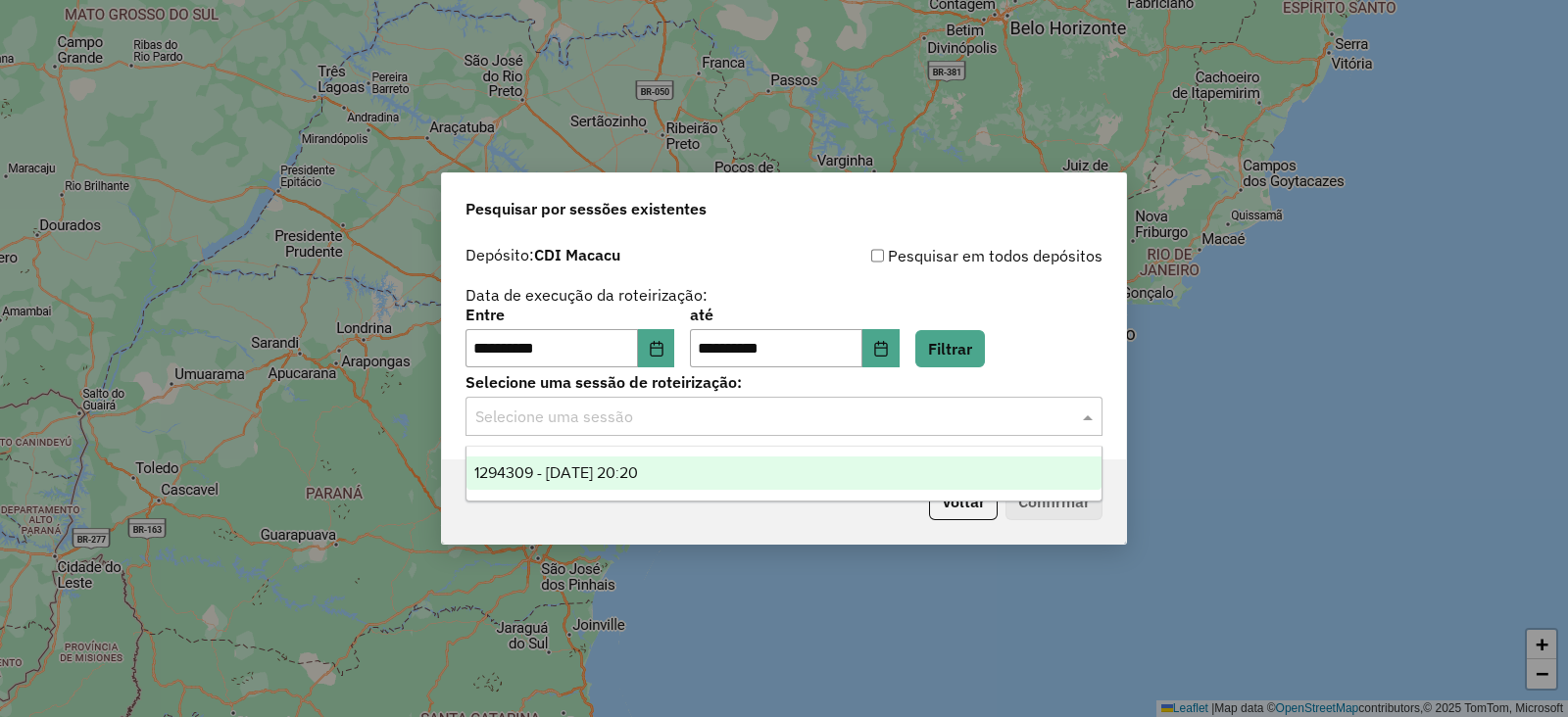
click at [705, 409] on input "text" at bounding box center [764, 418] width 578 height 24
click at [625, 474] on span "1294309 - 14/10/2025 20:20" at bounding box center [556, 472] width 164 height 17
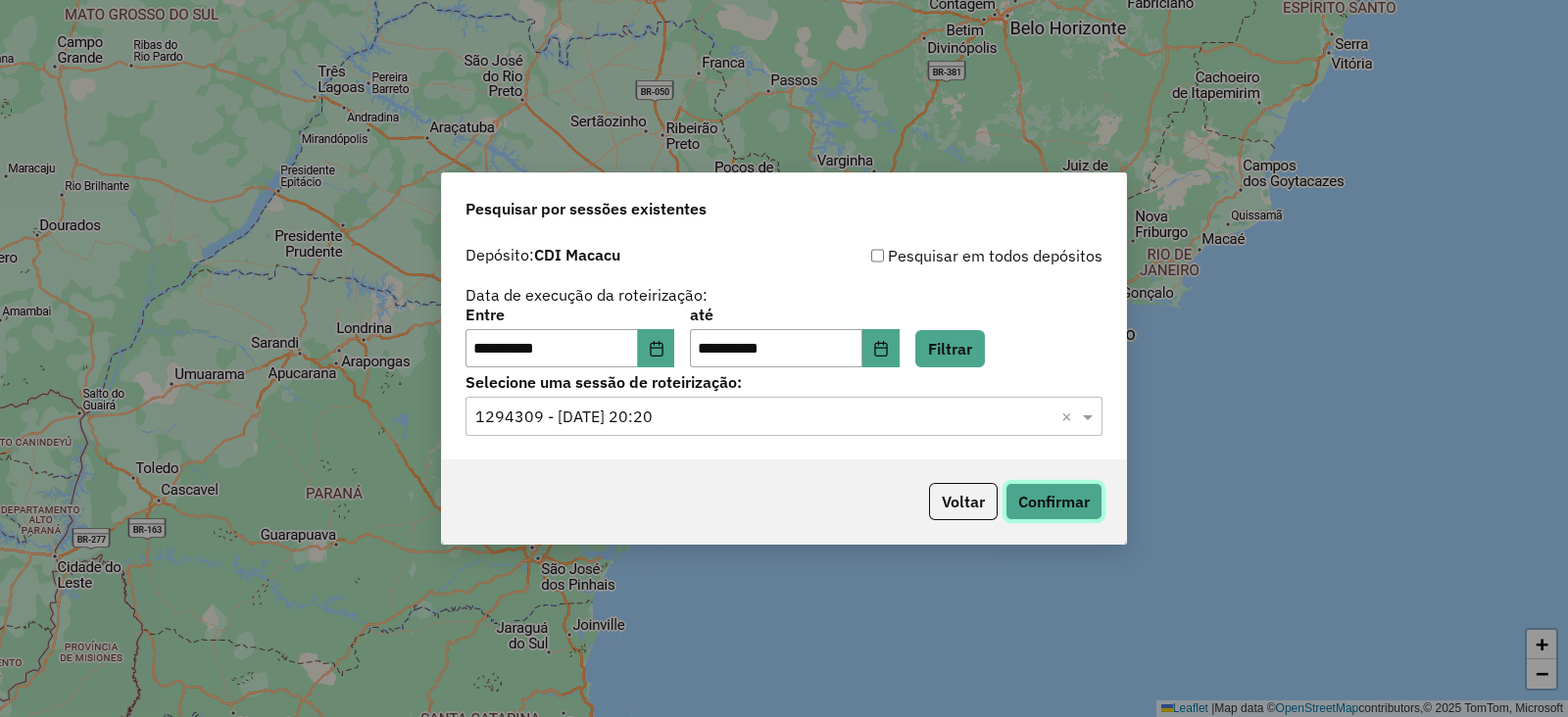
click at [1014, 498] on button "Confirmar" at bounding box center [1055, 501] width 98 height 37
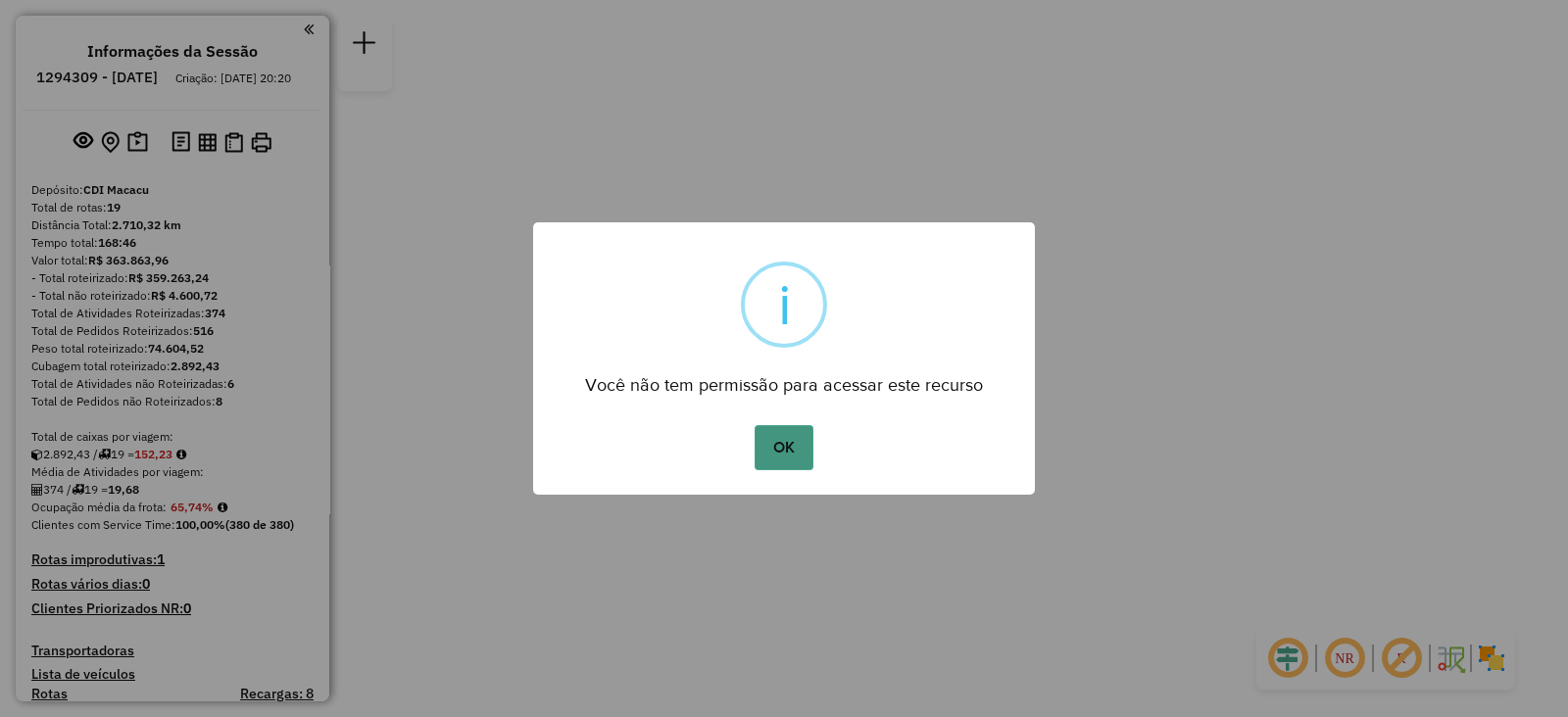
click at [781, 457] on button "OK" at bounding box center [784, 448] width 58 height 45
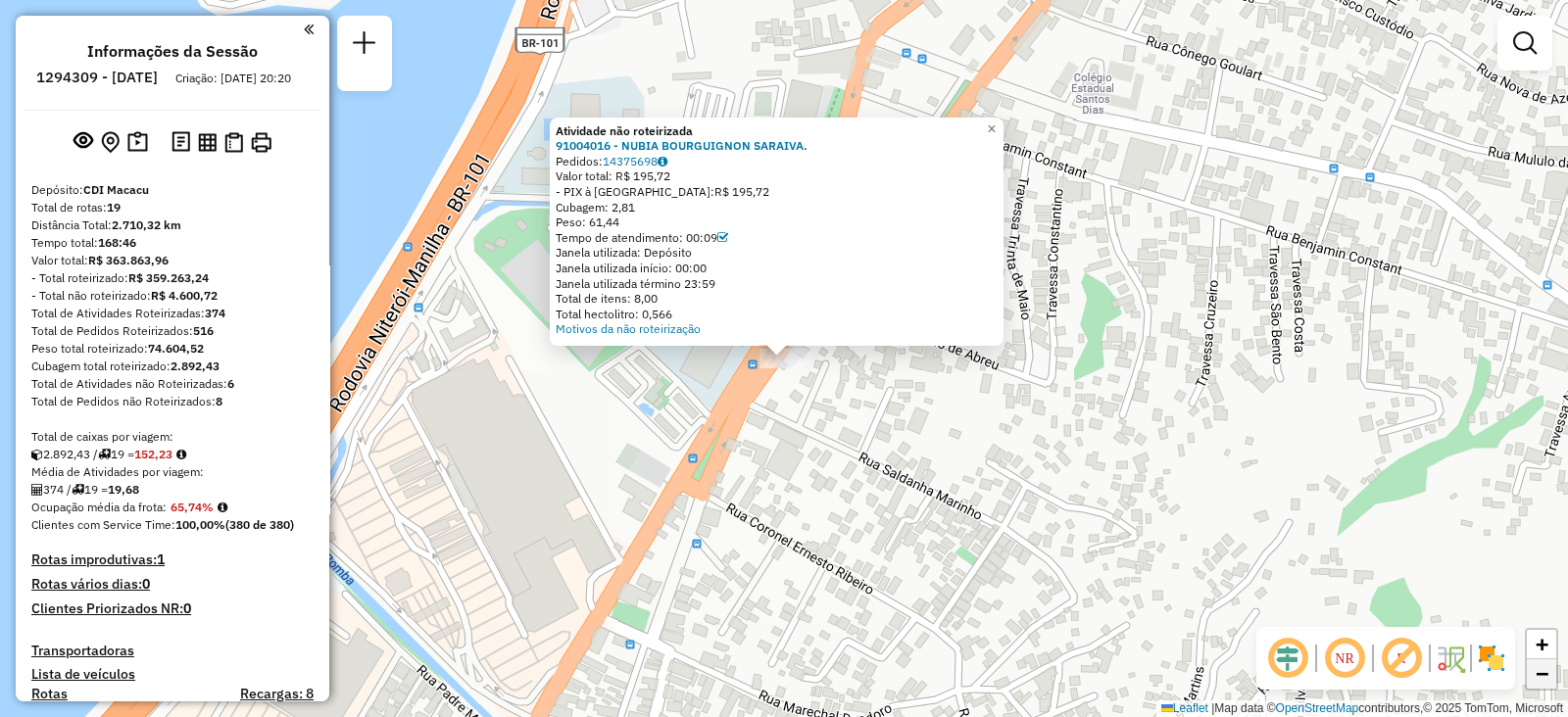
click at [1537, 671] on span "−" at bounding box center [1542, 673] width 13 height 25
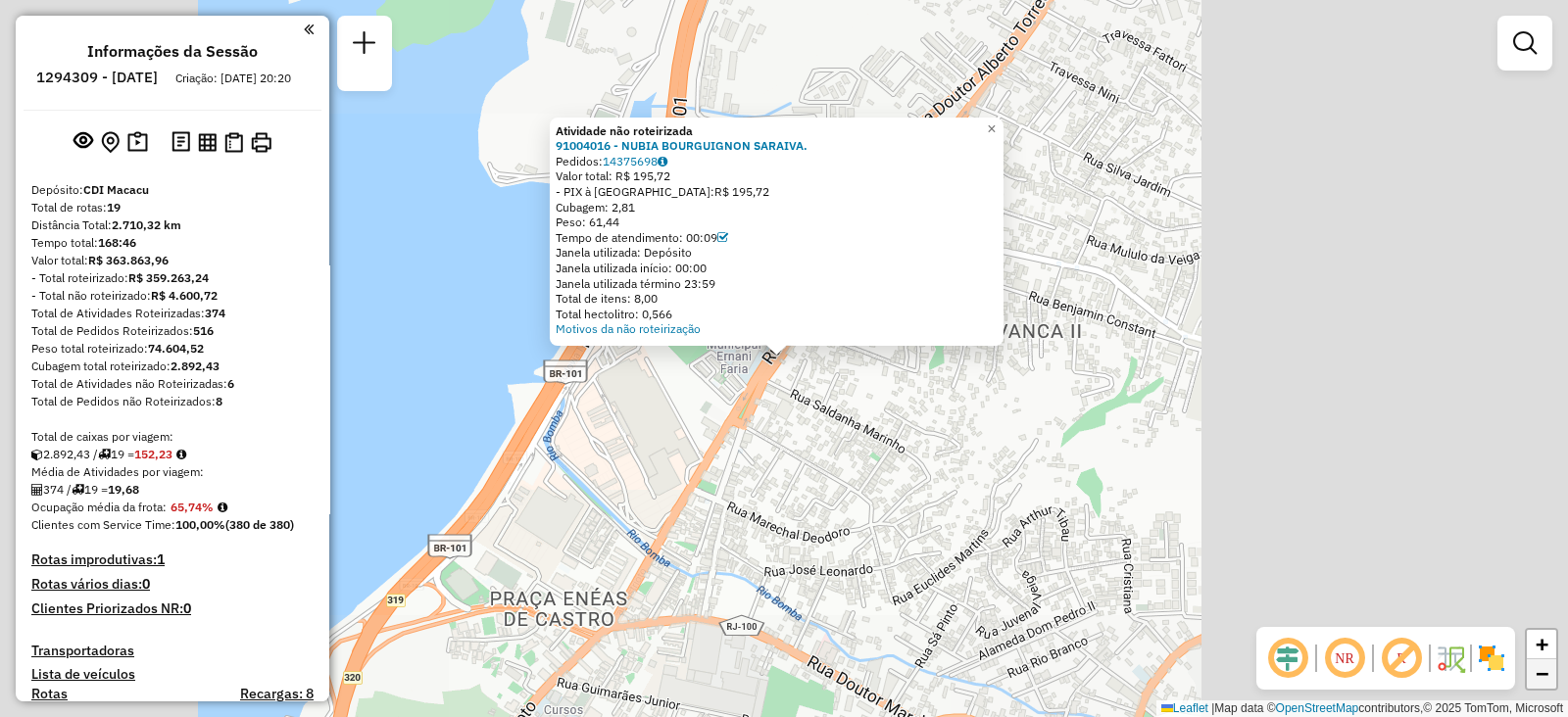
click at [1537, 671] on span "−" at bounding box center [1542, 673] width 13 height 25
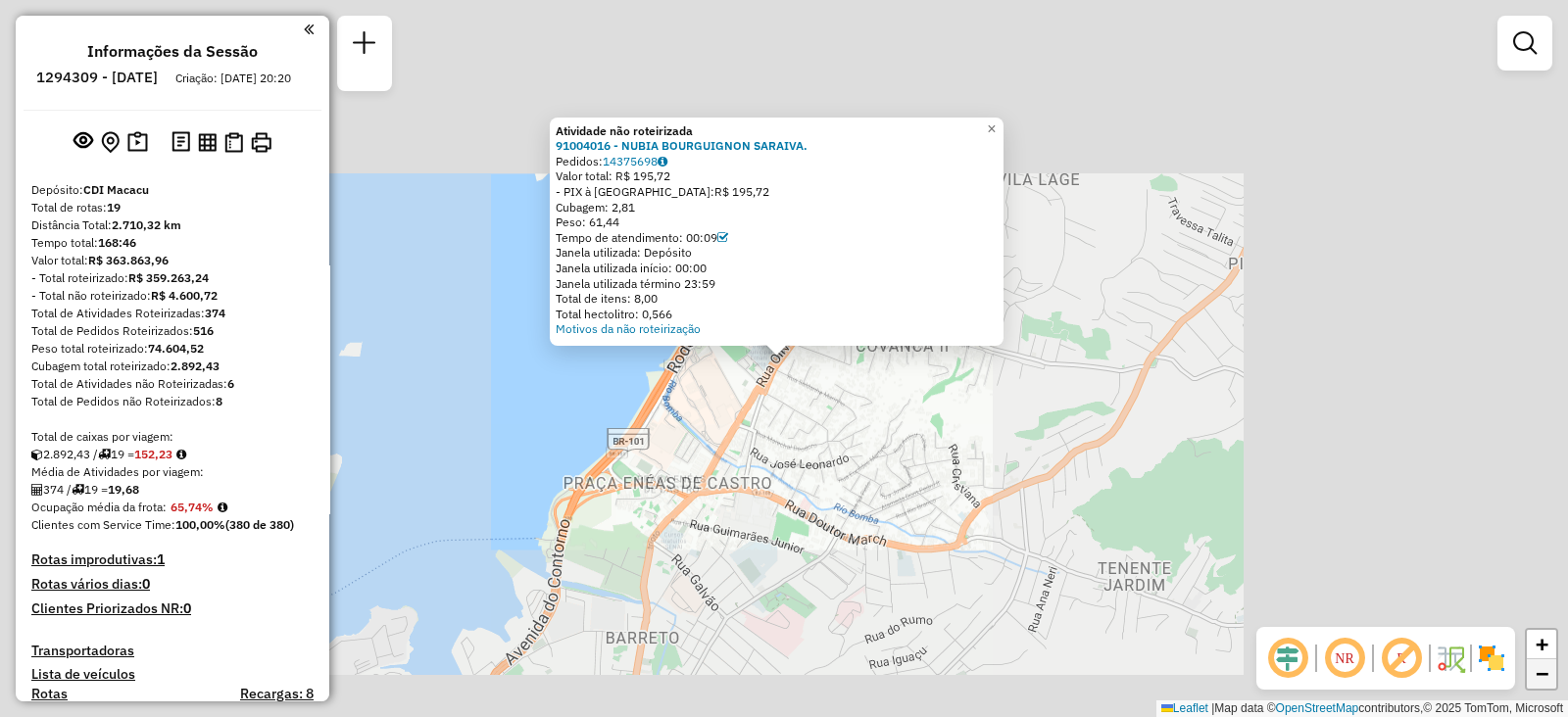
click at [1537, 671] on span "−" at bounding box center [1542, 673] width 13 height 25
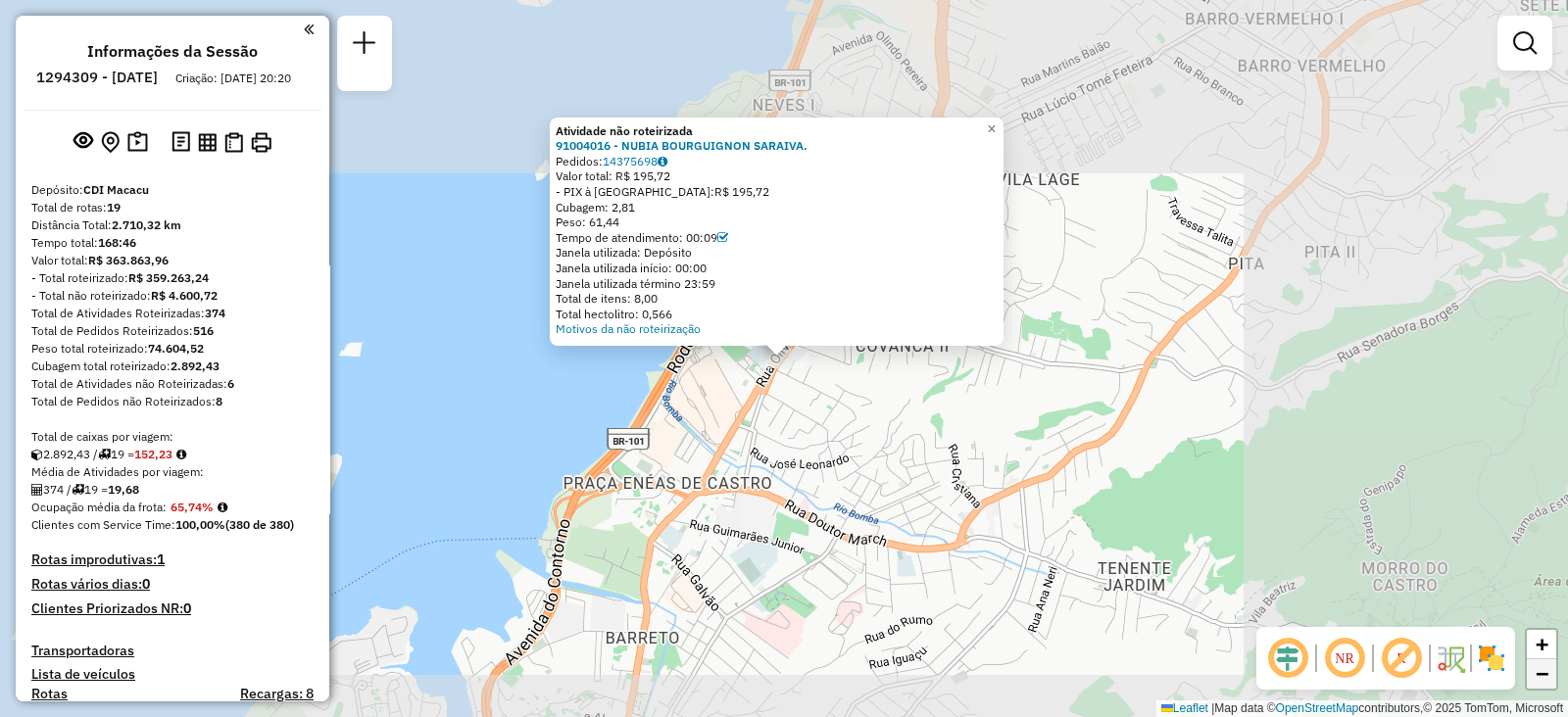
click at [1537, 671] on span "−" at bounding box center [1542, 673] width 13 height 25
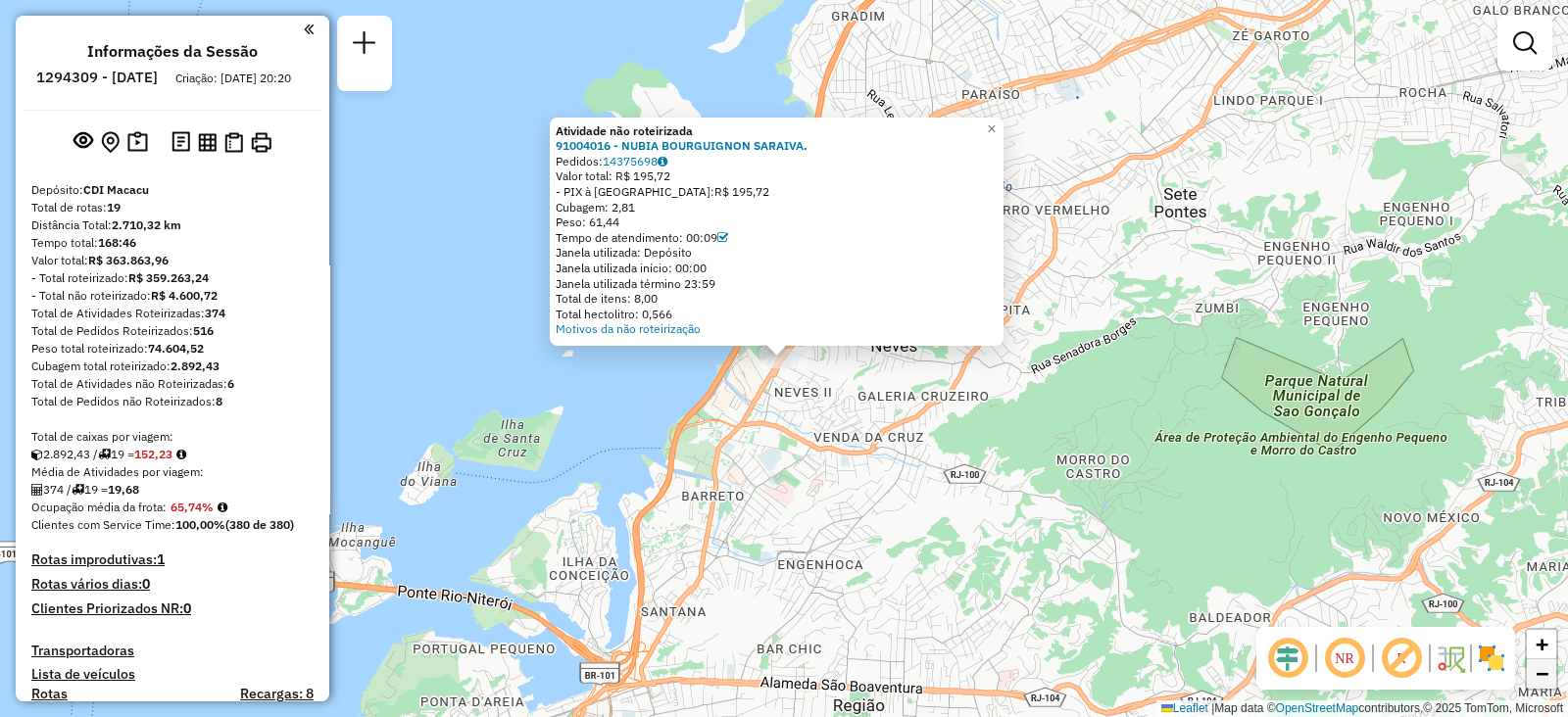
click at [1537, 671] on span "−" at bounding box center [1542, 673] width 13 height 25
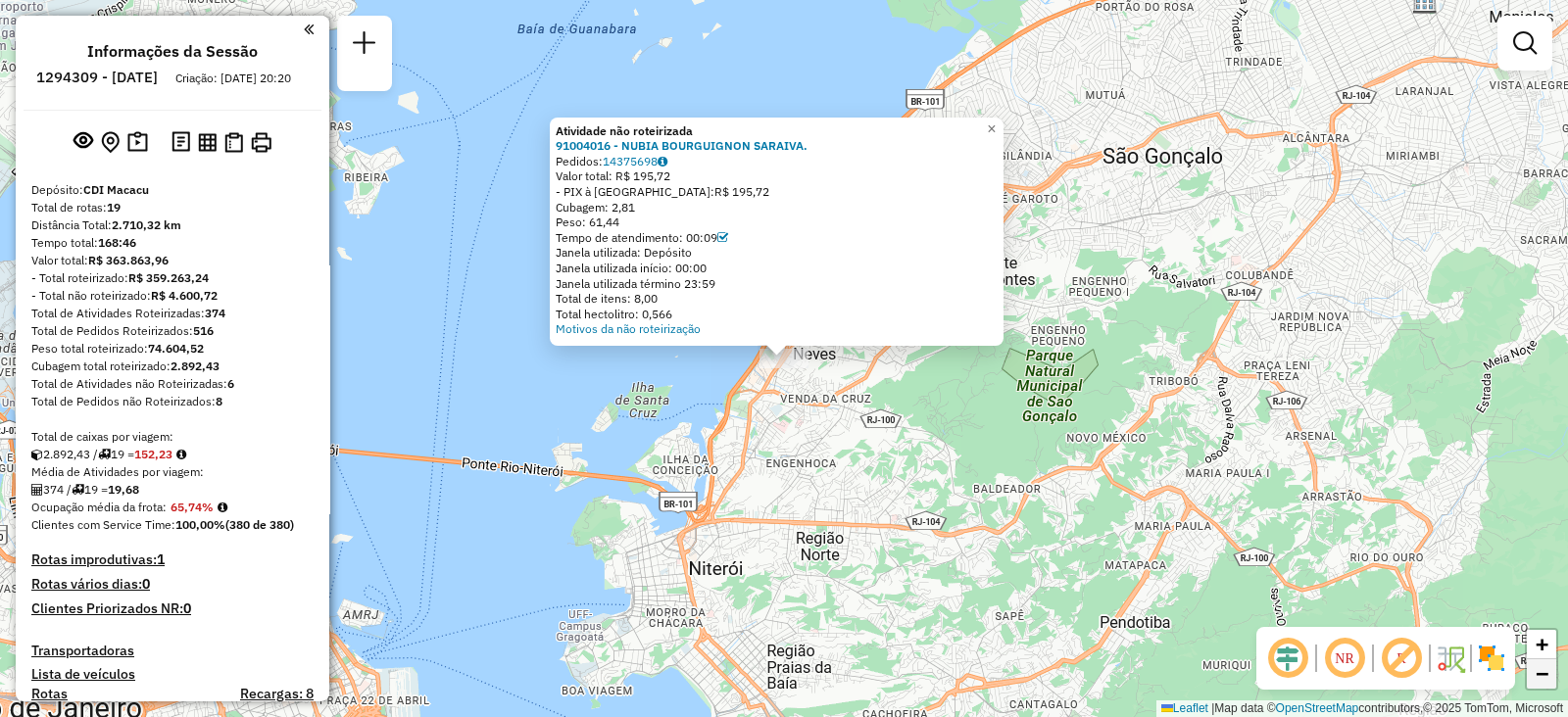
click at [1537, 671] on span "−" at bounding box center [1542, 673] width 13 height 25
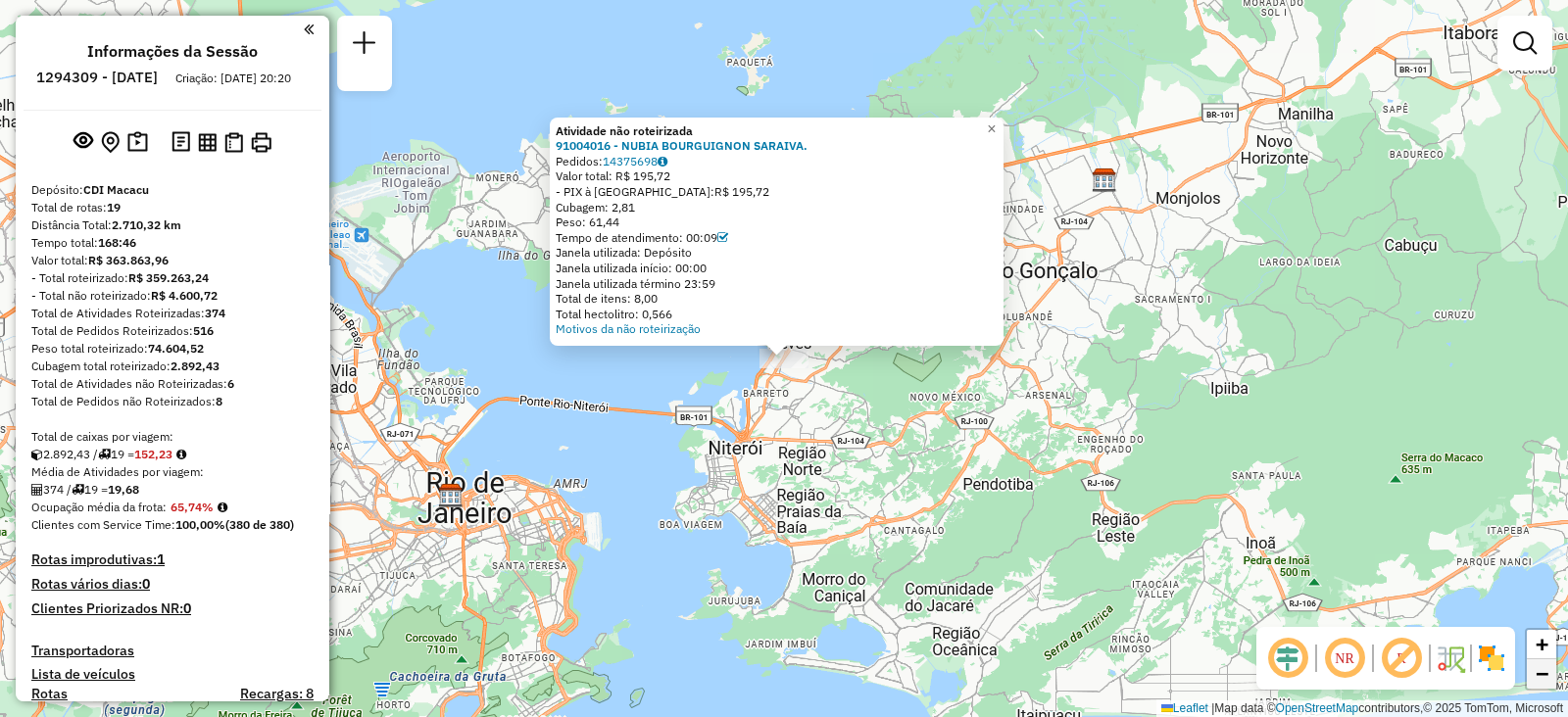
click at [1537, 671] on span "−" at bounding box center [1542, 673] width 13 height 25
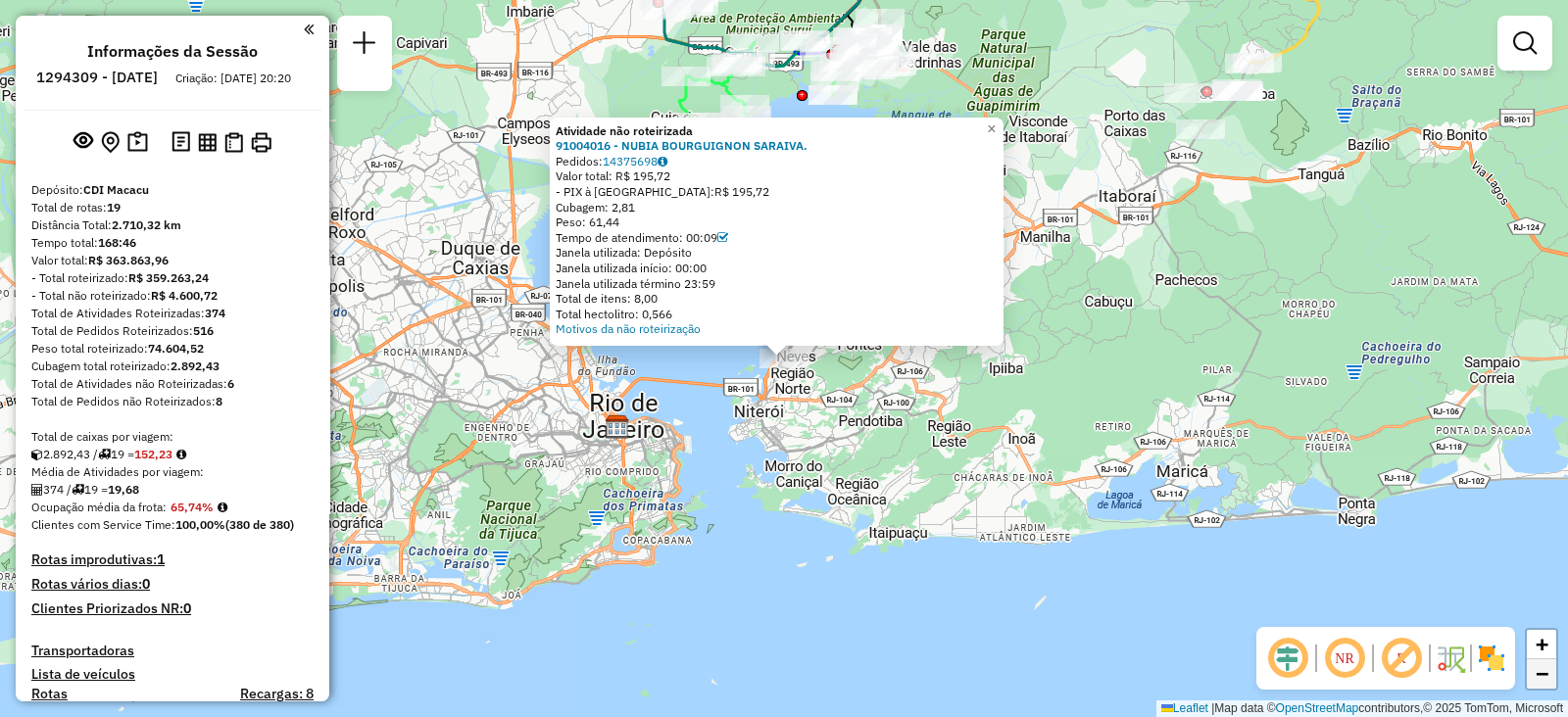
click at [1537, 671] on span "−" at bounding box center [1542, 673] width 13 height 25
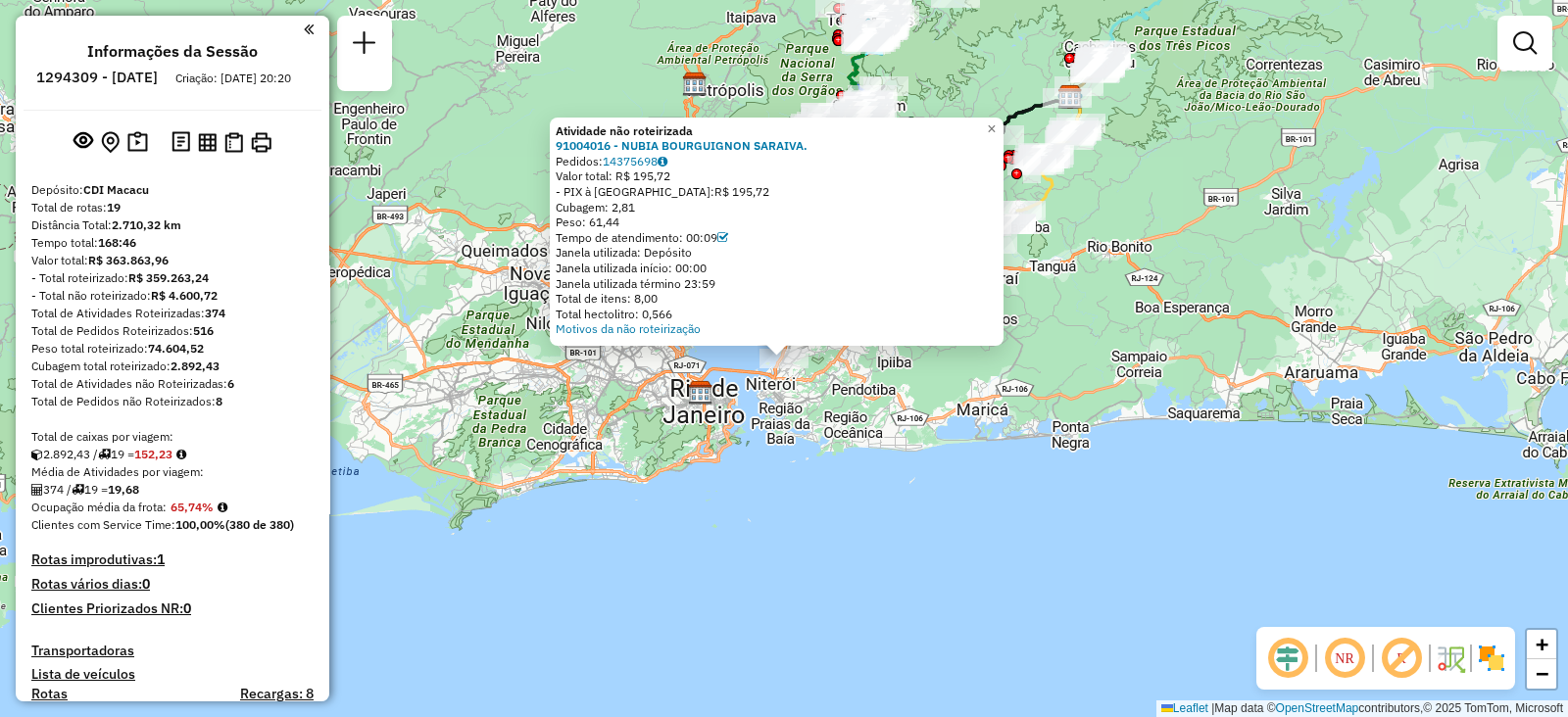
click at [1186, 315] on div "Atividade não roteirizada 91004016 - NUBIA BOURGUIGNON SARAIVA. Pedidos: 143756…" at bounding box center [784, 358] width 1568 height 717
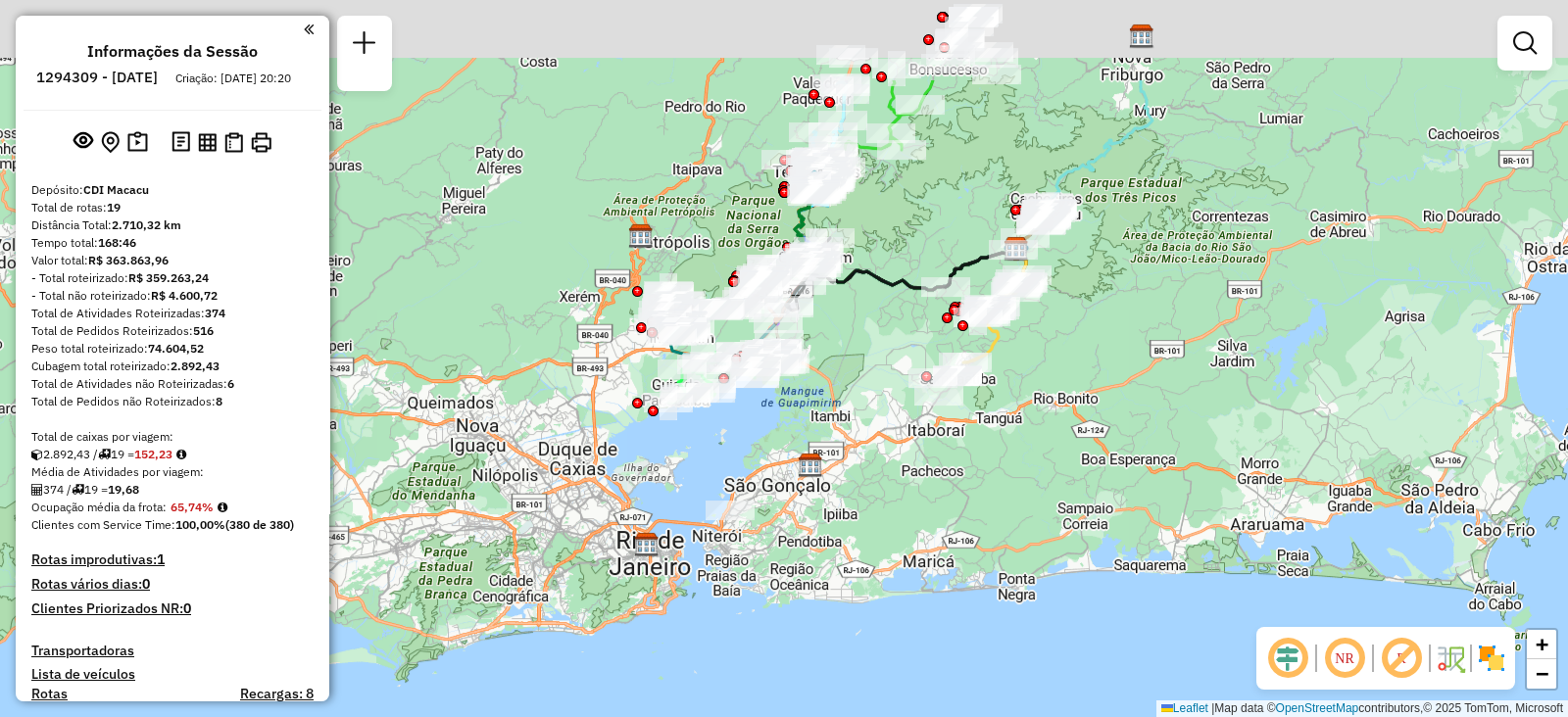
drag, startPoint x: 1059, startPoint y: 297, endPoint x: 960, endPoint y: 520, distance: 244.0
click at [960, 520] on div "Janela de atendimento Grade de atendimento Capacidade Transportadoras Veículos …" at bounding box center [784, 358] width 1568 height 717
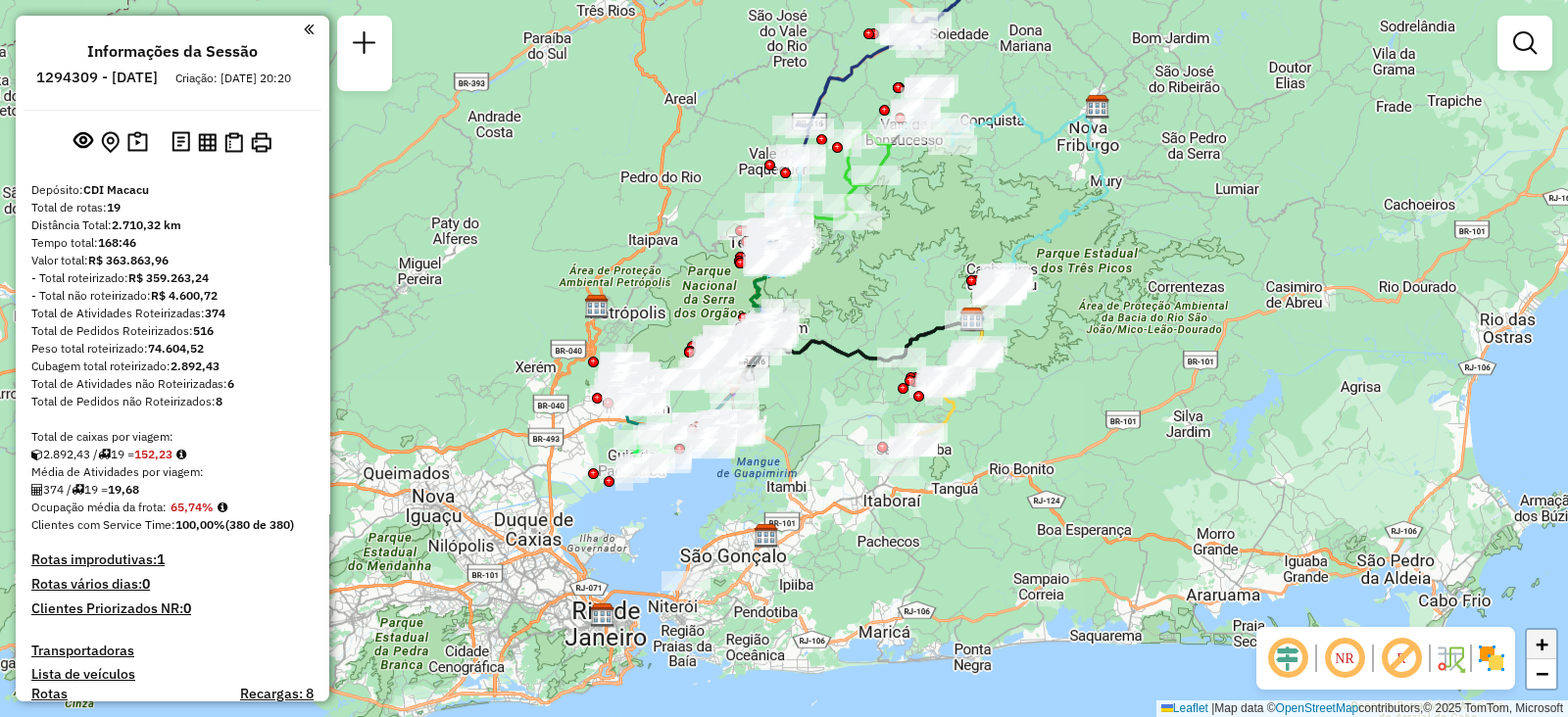
click at [1534, 644] on link "+" at bounding box center [1542, 644] width 30 height 30
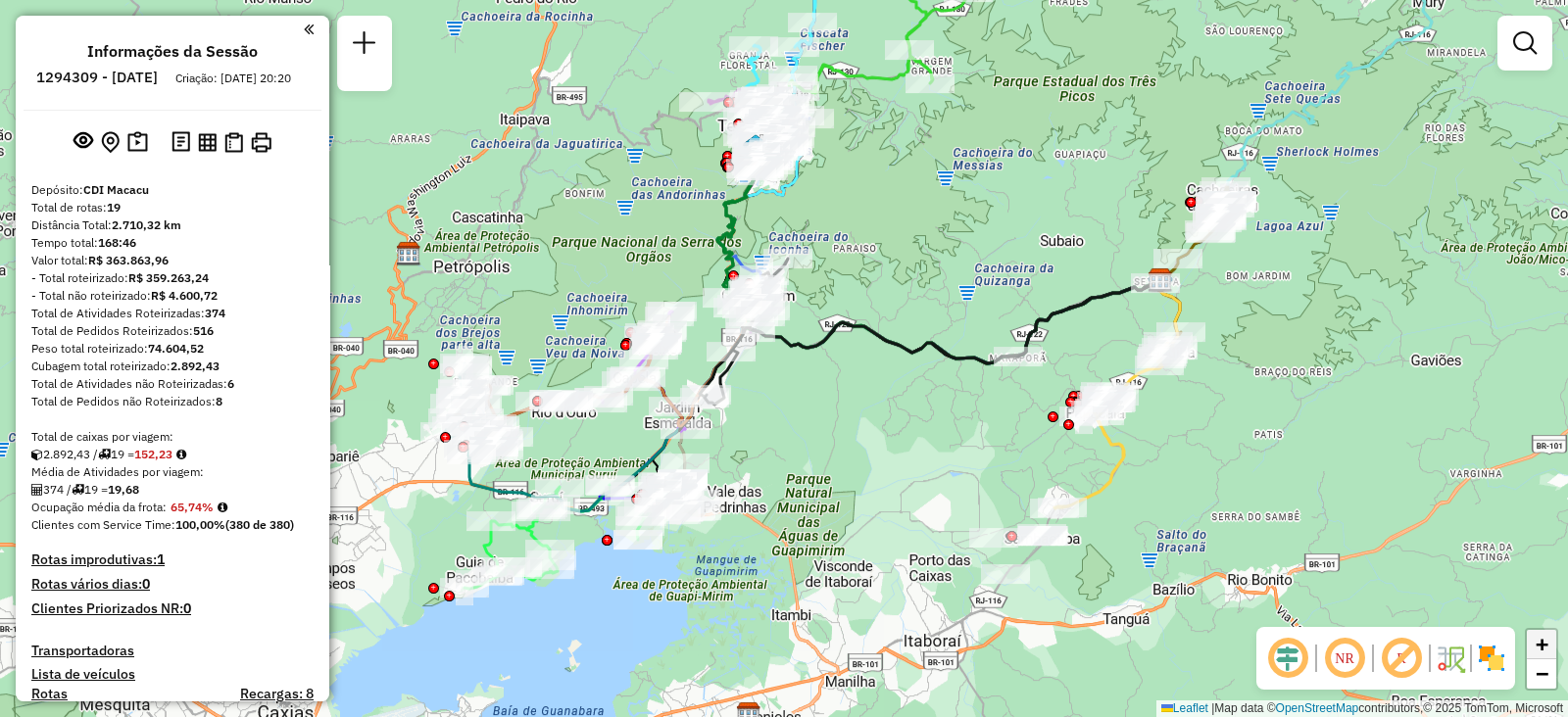
click at [1534, 644] on link "+" at bounding box center [1542, 644] width 30 height 30
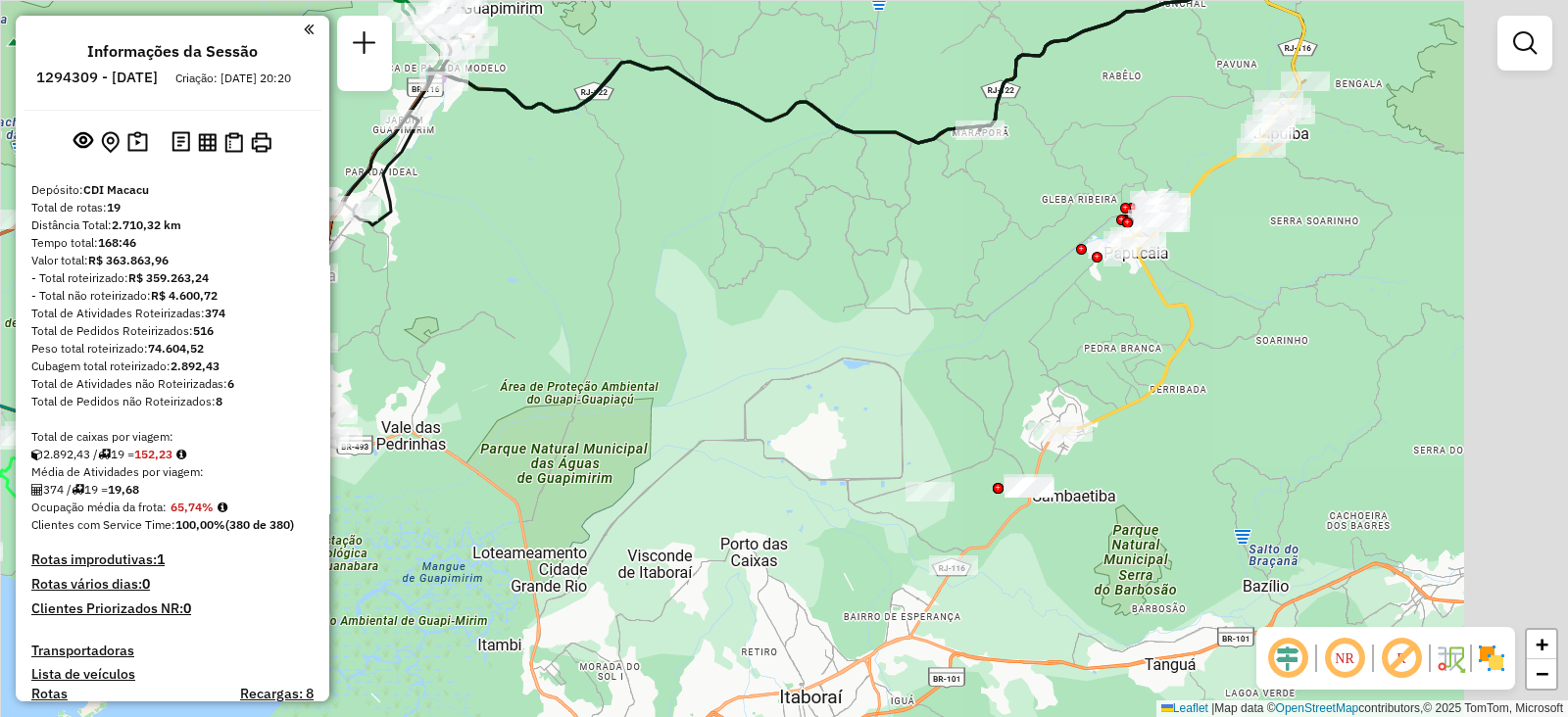
drag, startPoint x: 1225, startPoint y: 580, endPoint x: 908, endPoint y: 291, distance: 429.0
click at [909, 294] on div "Janela de atendimento Grade de atendimento Capacidade Transportadoras Veículos …" at bounding box center [784, 358] width 1568 height 717
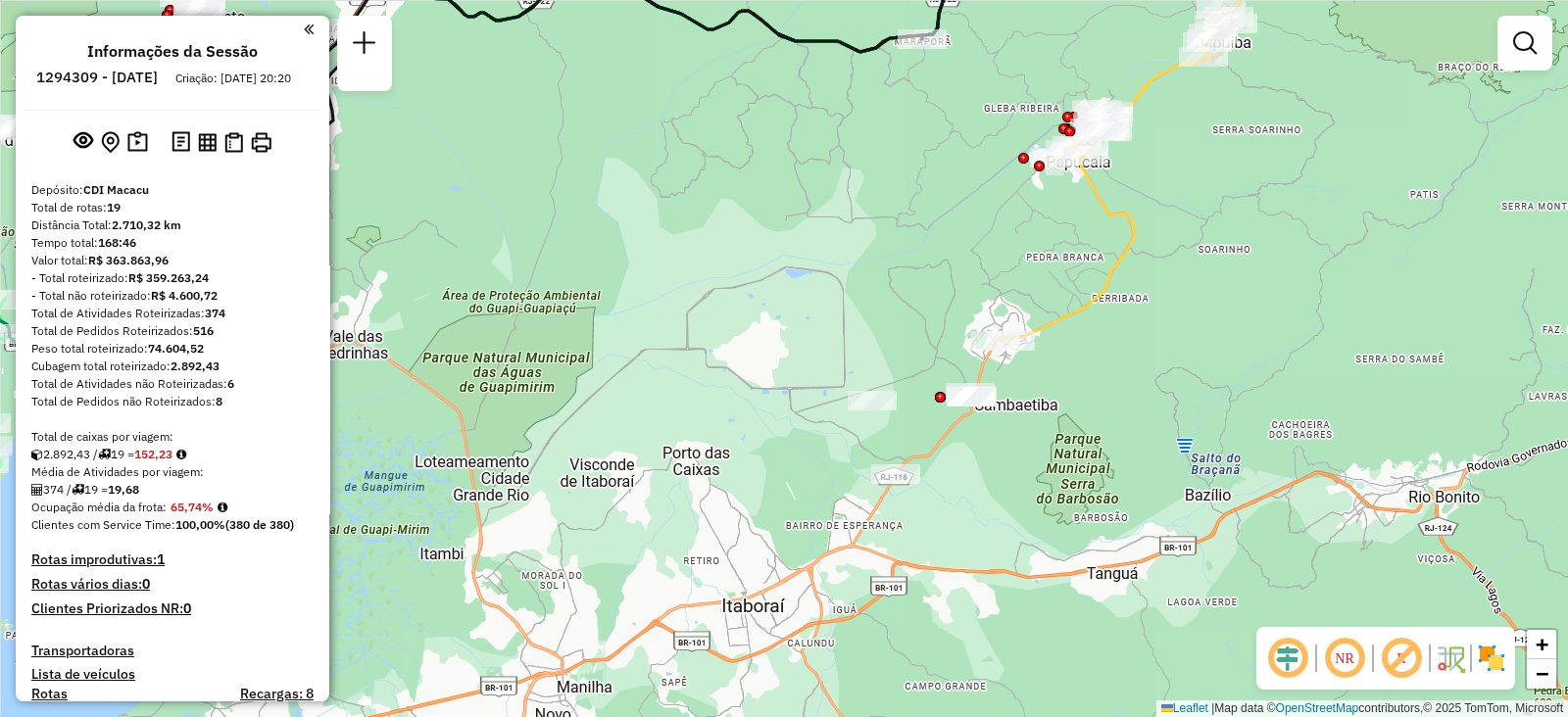
click at [887, 460] on div "Janela de atendimento Grade de atendimento Capacidade Transportadoras Veículos …" at bounding box center [784, 358] width 1568 height 717
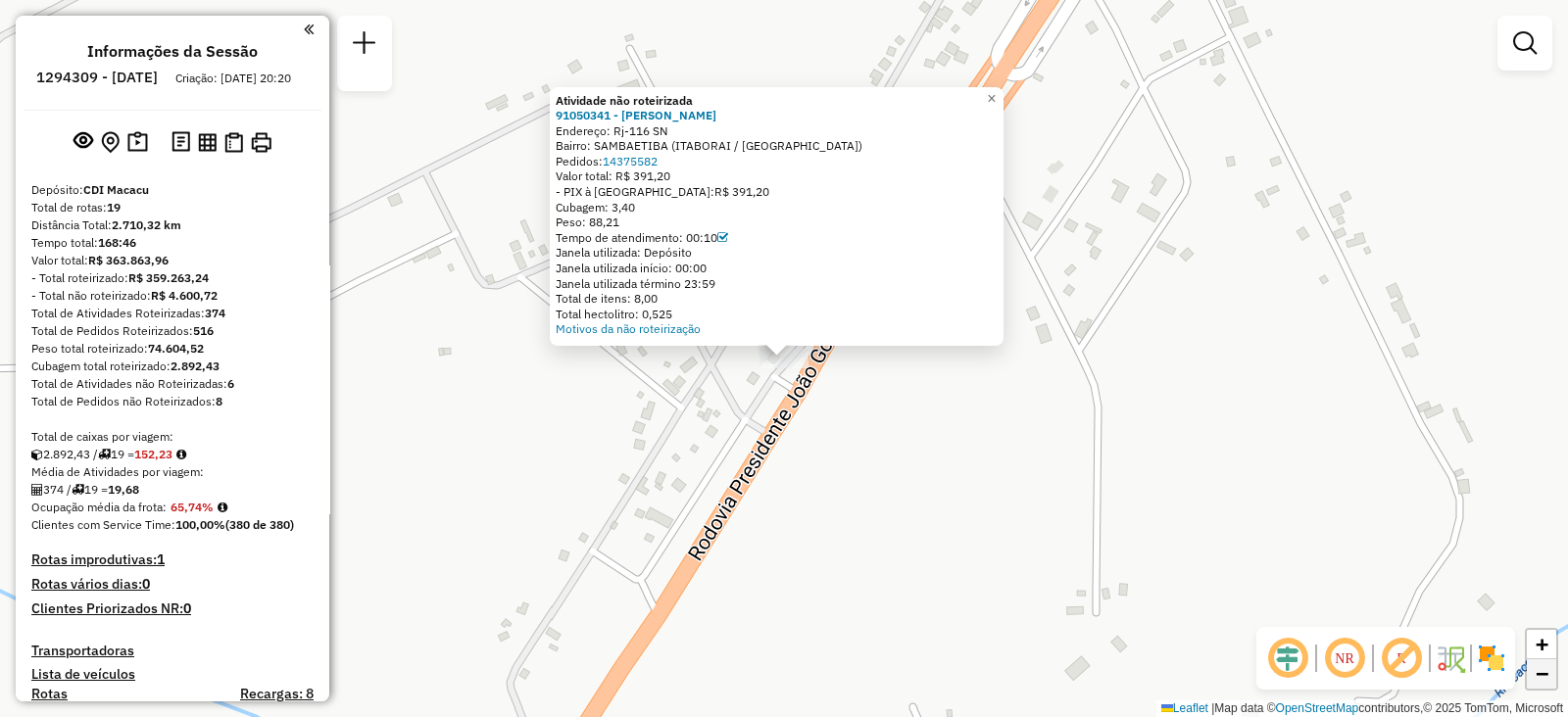
click at [1538, 665] on span "−" at bounding box center [1542, 673] width 13 height 25
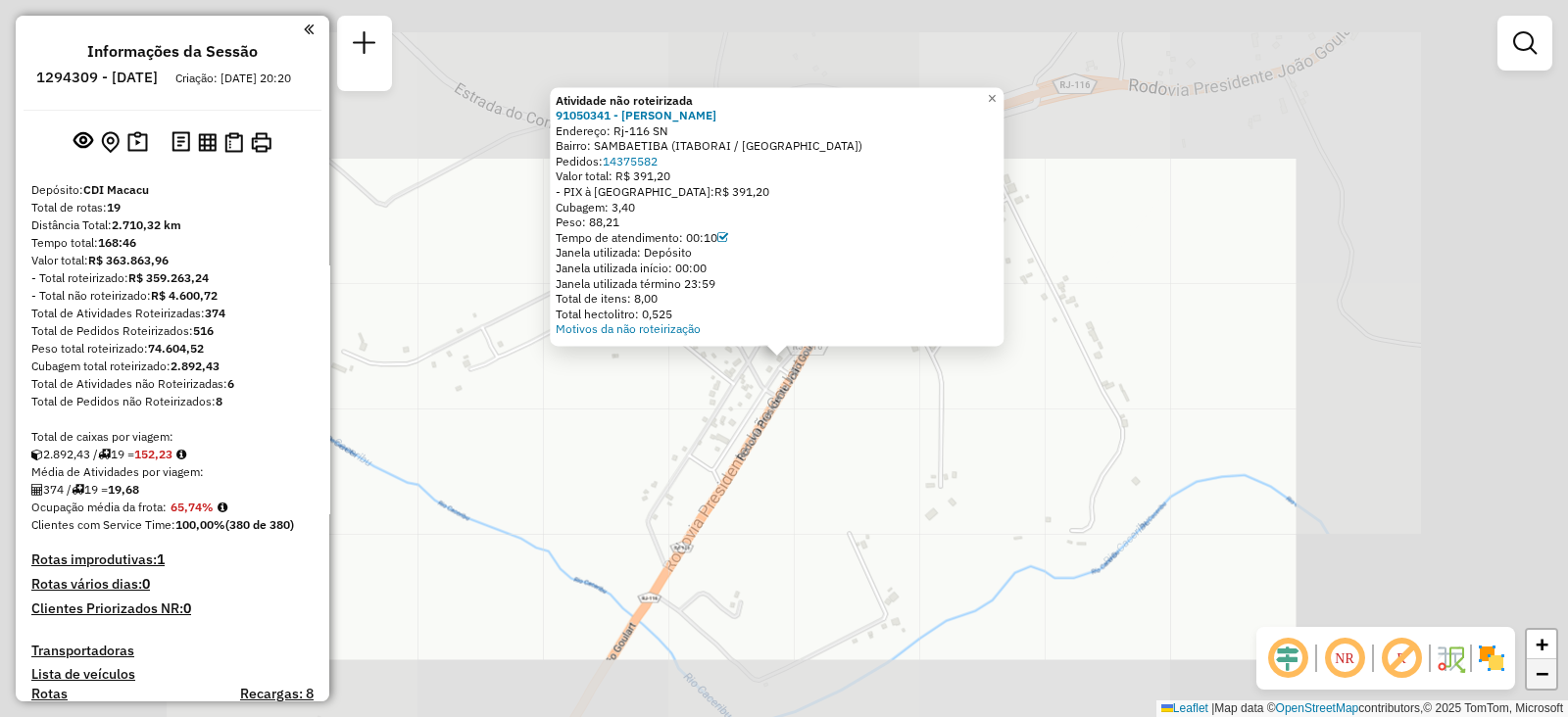
click at [1538, 665] on span "−" at bounding box center [1542, 673] width 13 height 25
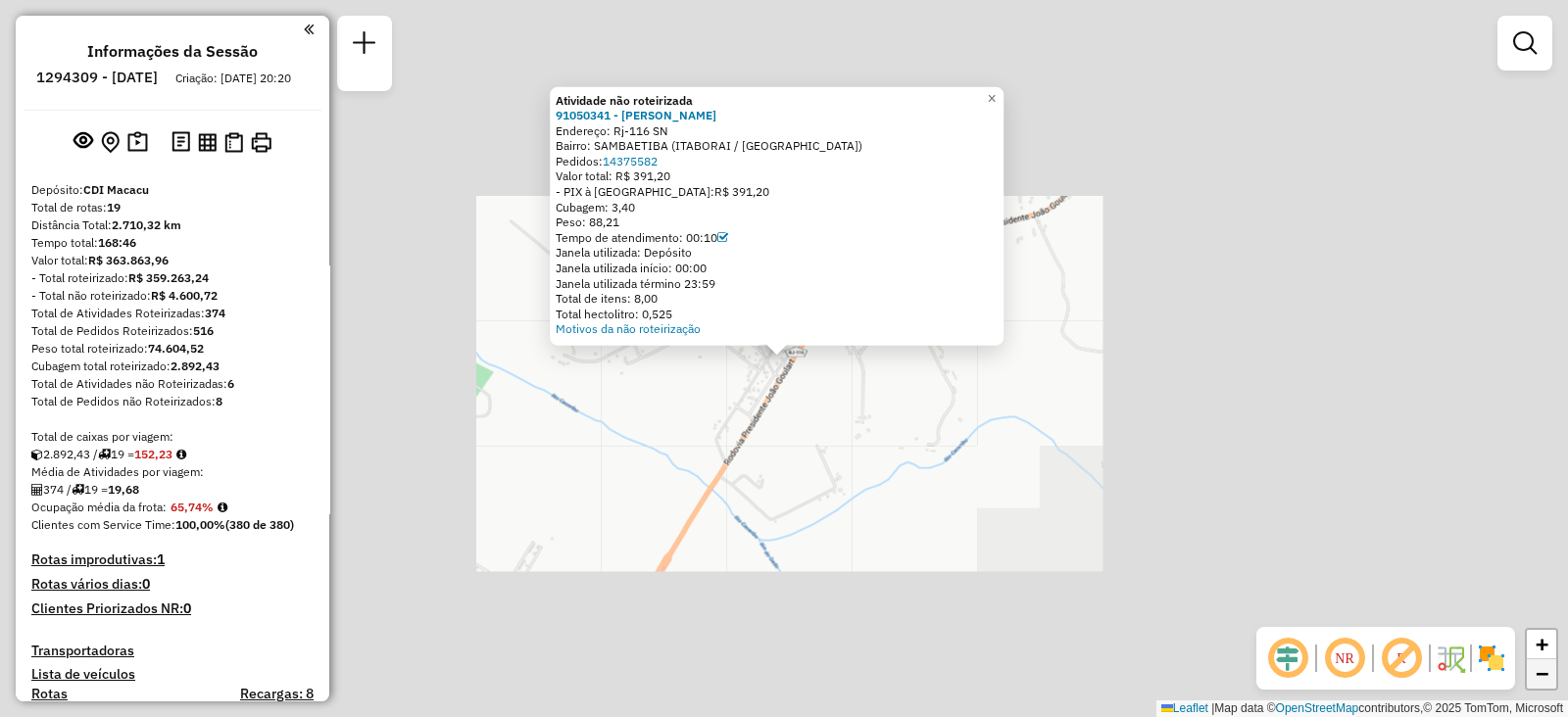
click at [1538, 665] on span "−" at bounding box center [1542, 673] width 13 height 25
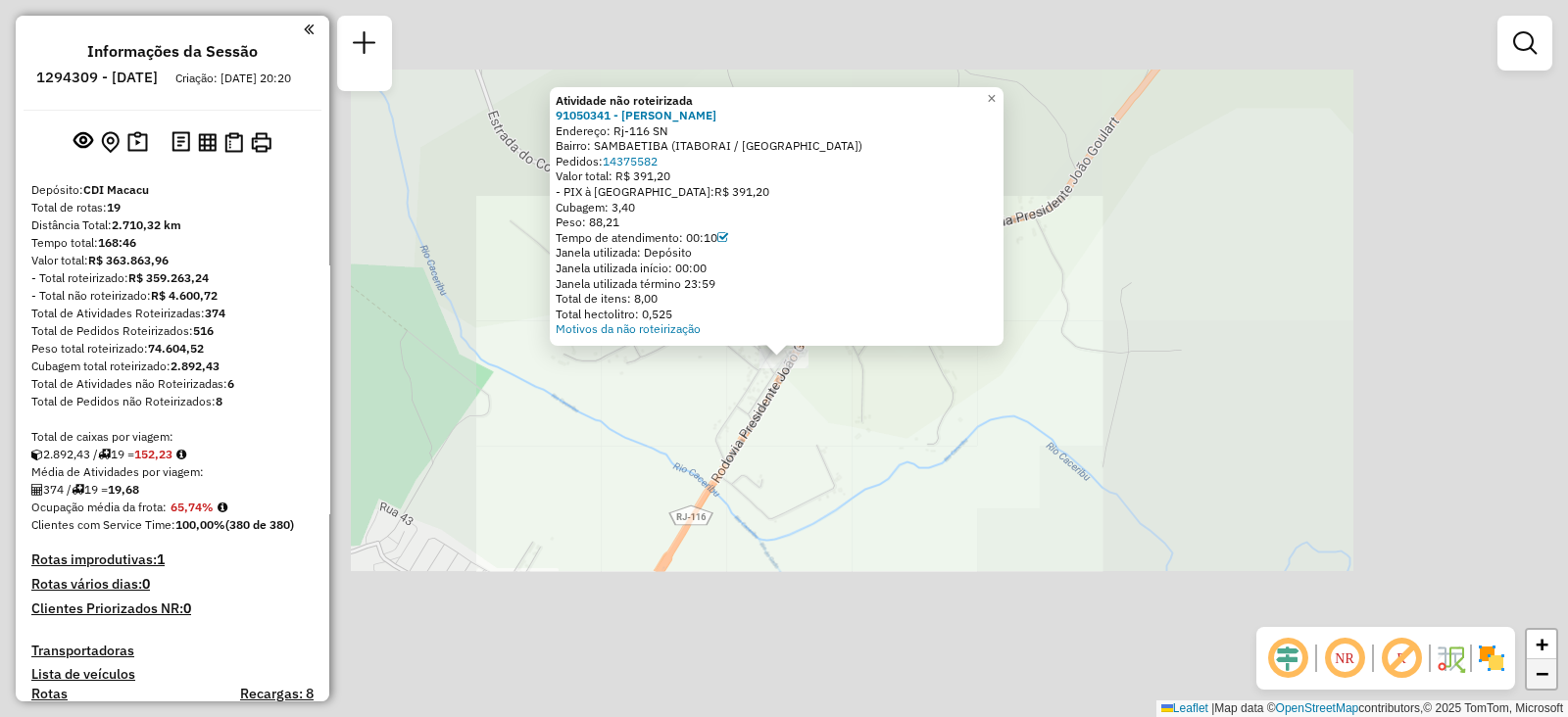
click at [1538, 665] on span "−" at bounding box center [1542, 673] width 13 height 25
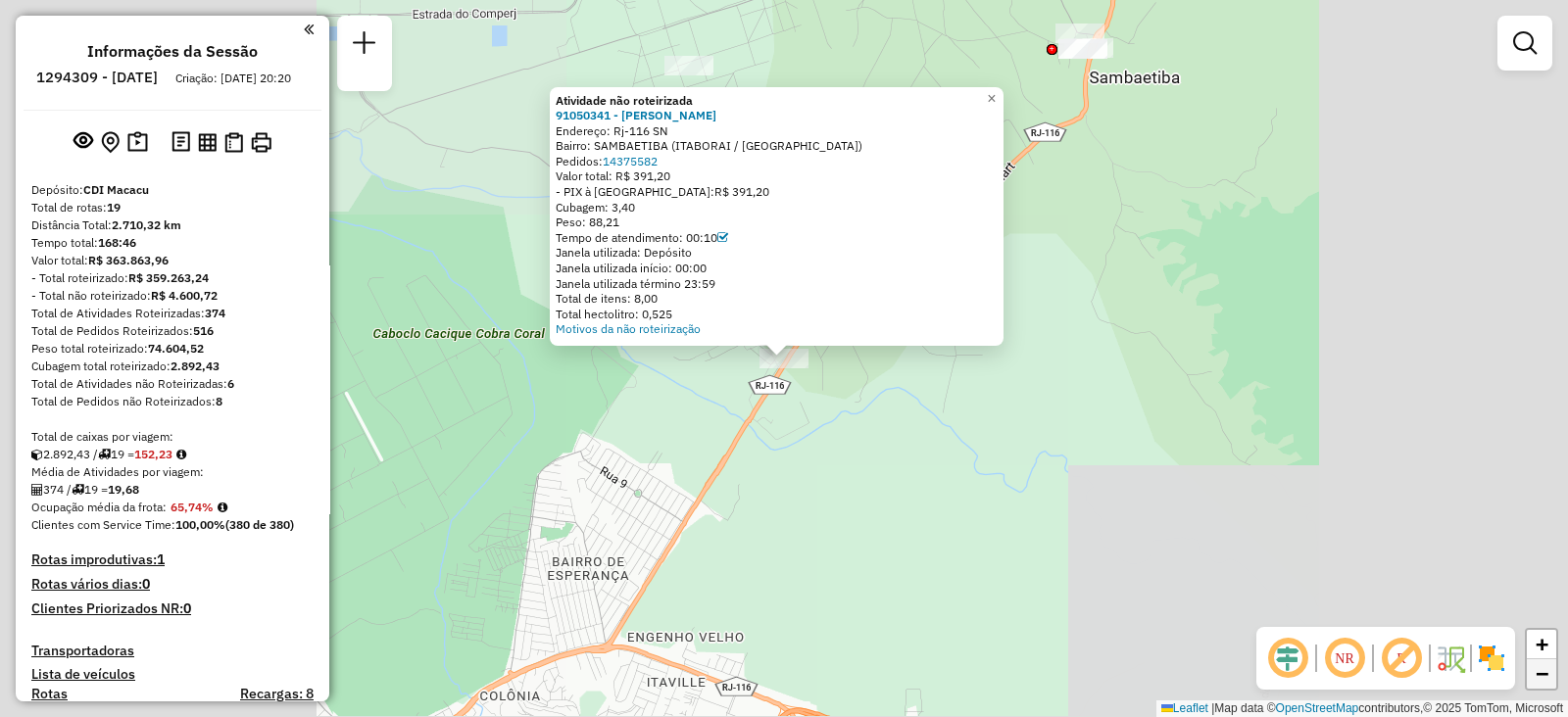
click at [1538, 665] on span "−" at bounding box center [1542, 673] width 13 height 25
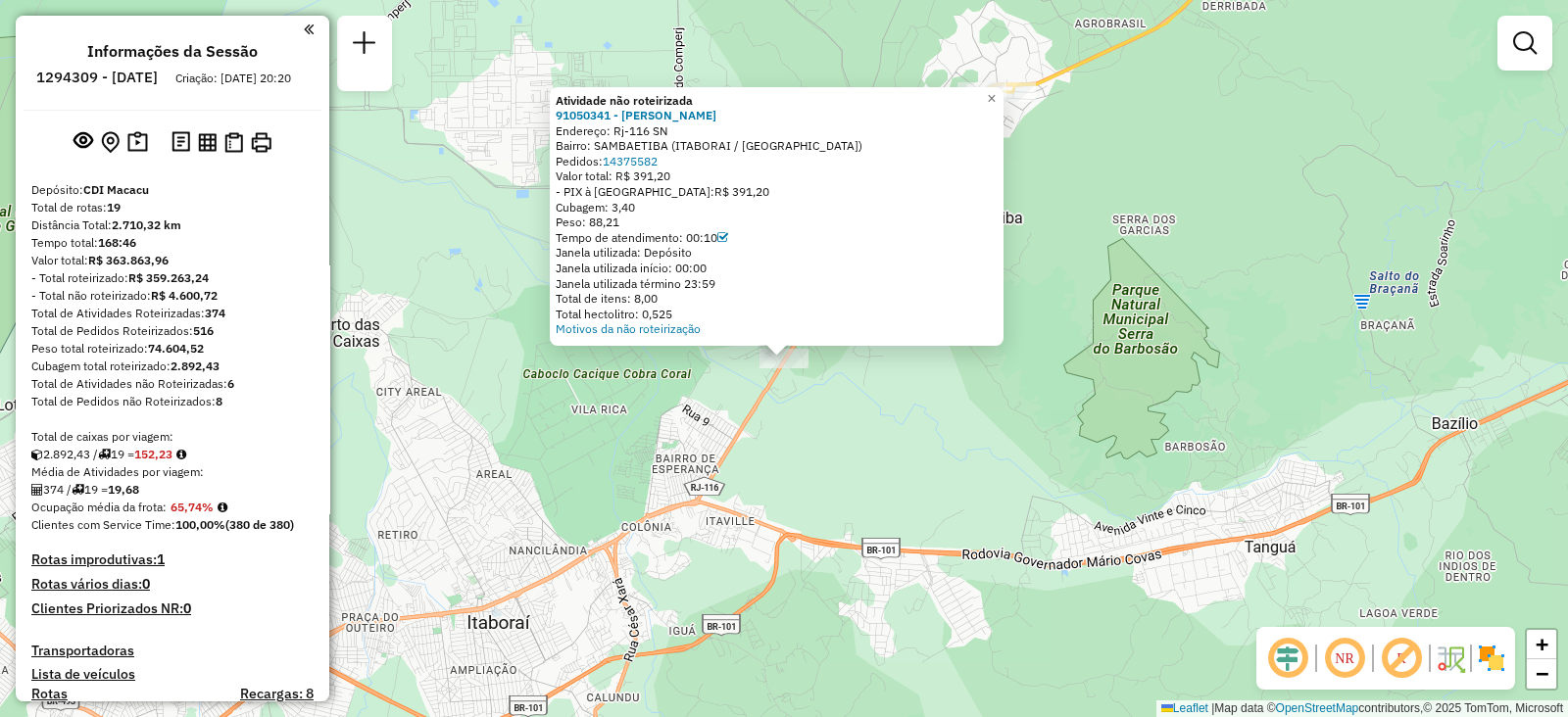
click at [1110, 403] on div "Atividade não roteirizada 91050341 - JOYCE MARIA Endereço: Rj-116 SN Bairro: SA…" at bounding box center [784, 358] width 1568 height 717
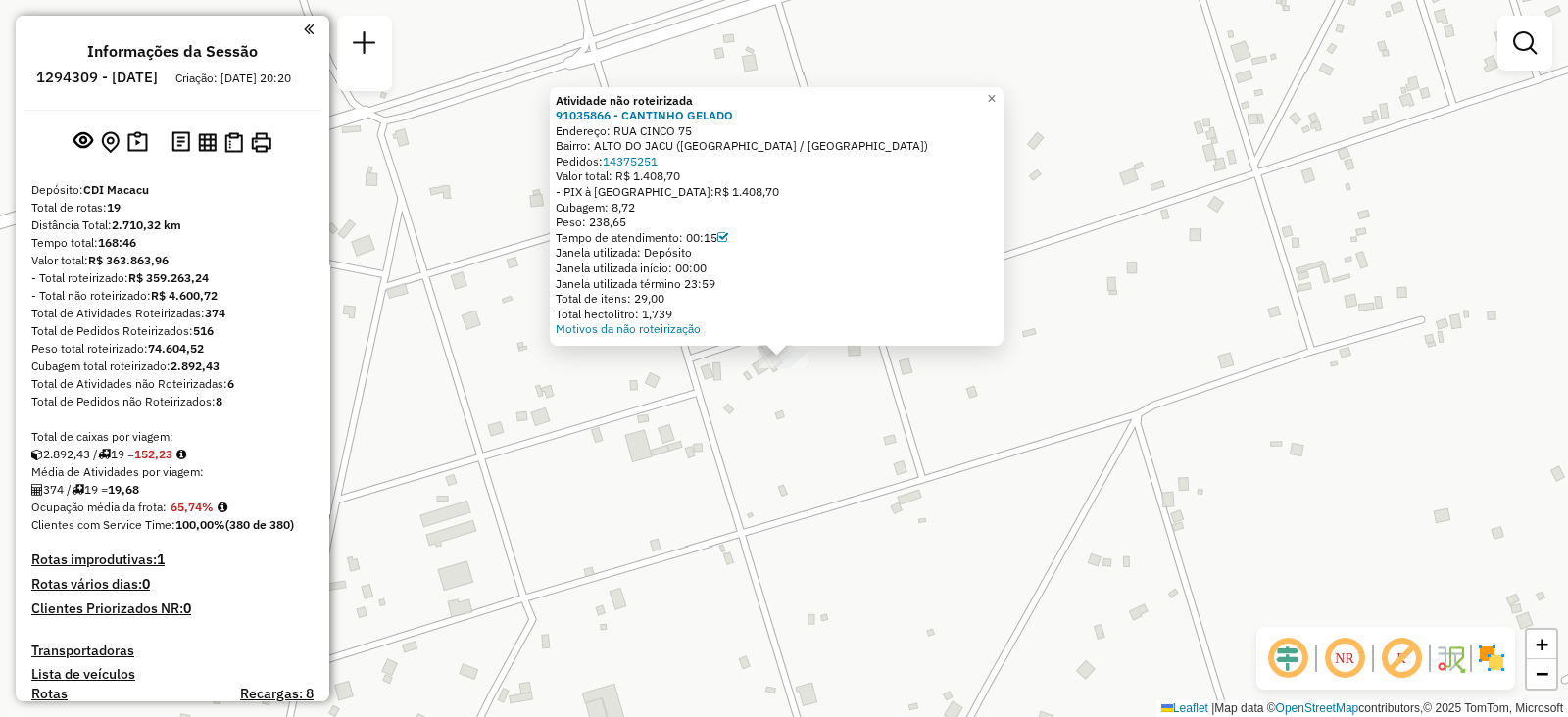
click at [790, 424] on div "Atividade não roteirizada 91035866 - CANTINHO GELADO Endereço: RUA CINCO 75 Bai…" at bounding box center [784, 358] width 1568 height 717
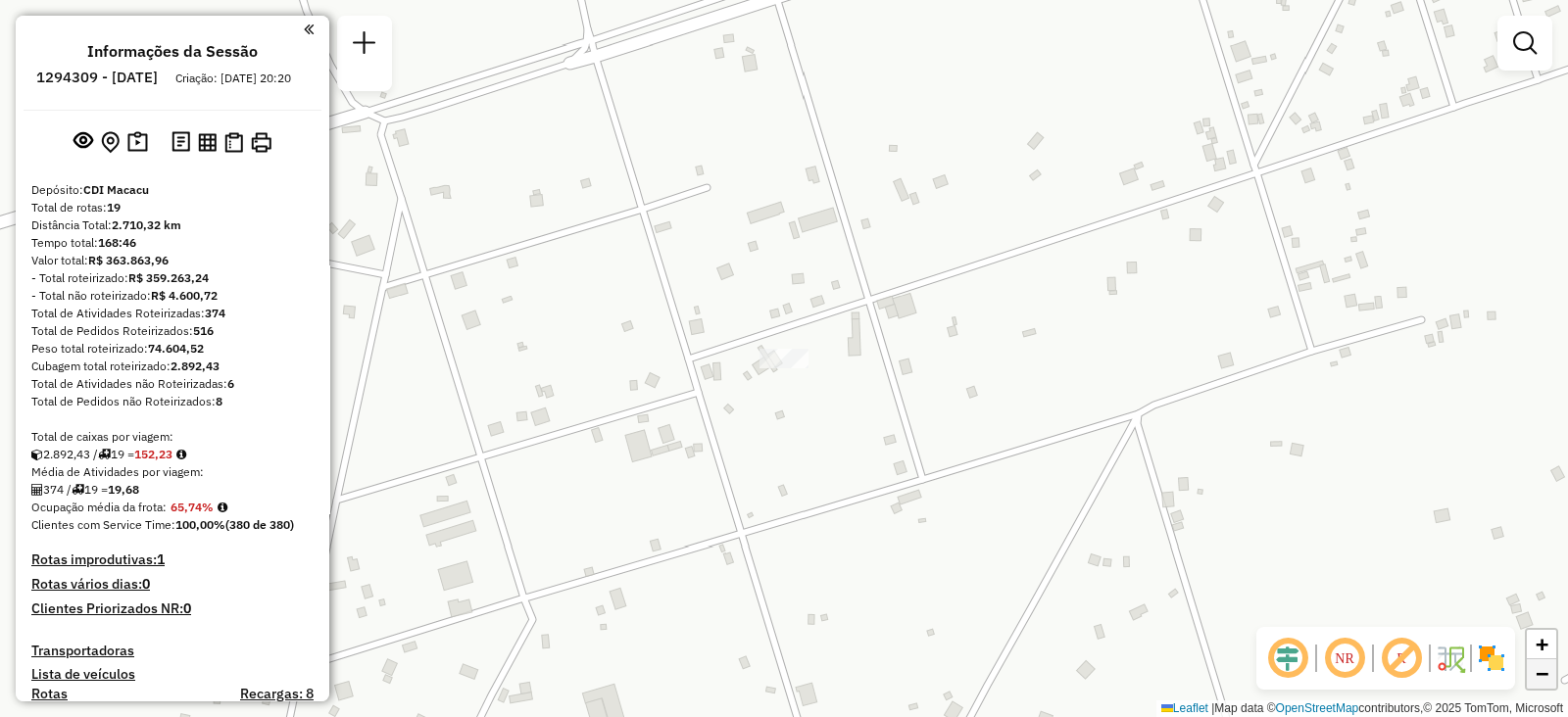
click at [1546, 678] on span "−" at bounding box center [1542, 673] width 13 height 25
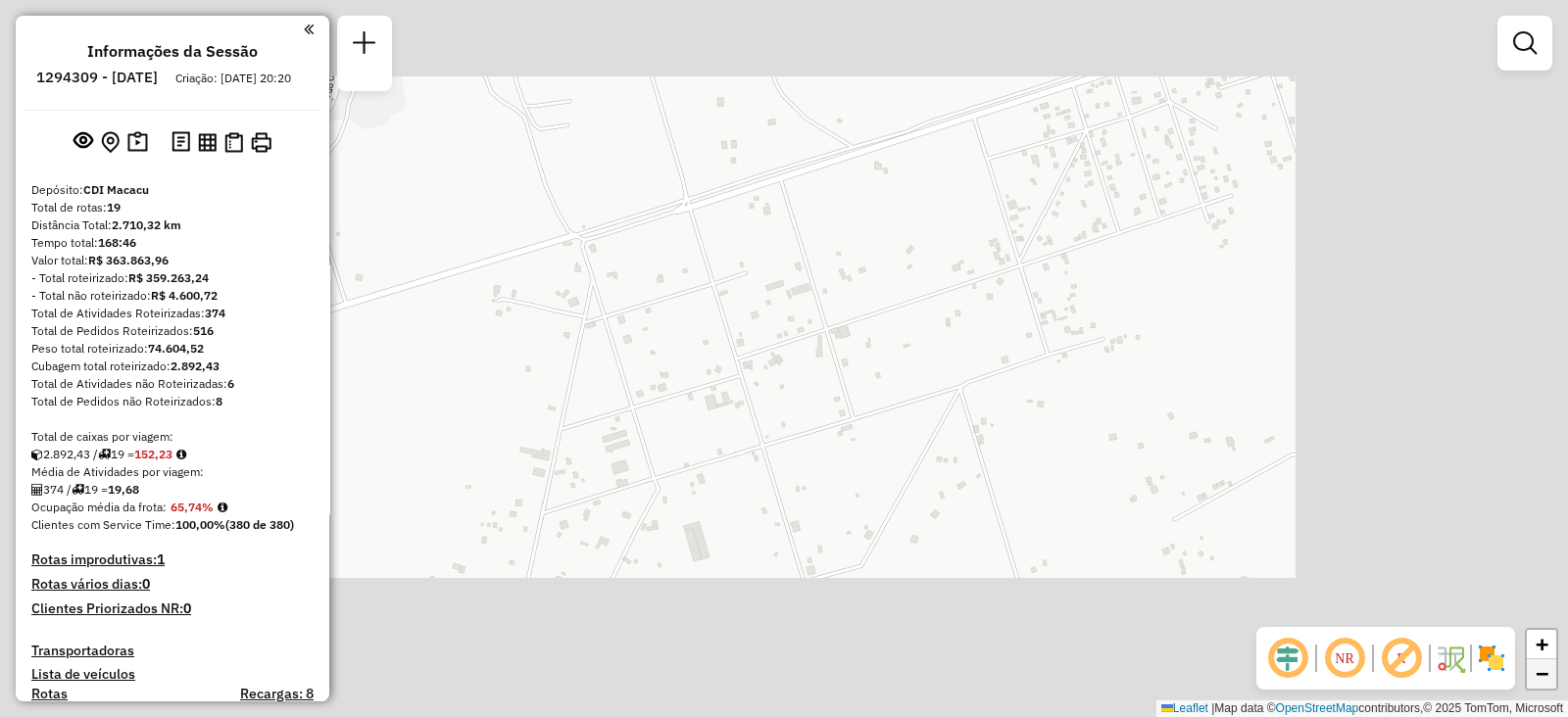
click at [1546, 678] on span "−" at bounding box center [1542, 673] width 13 height 25
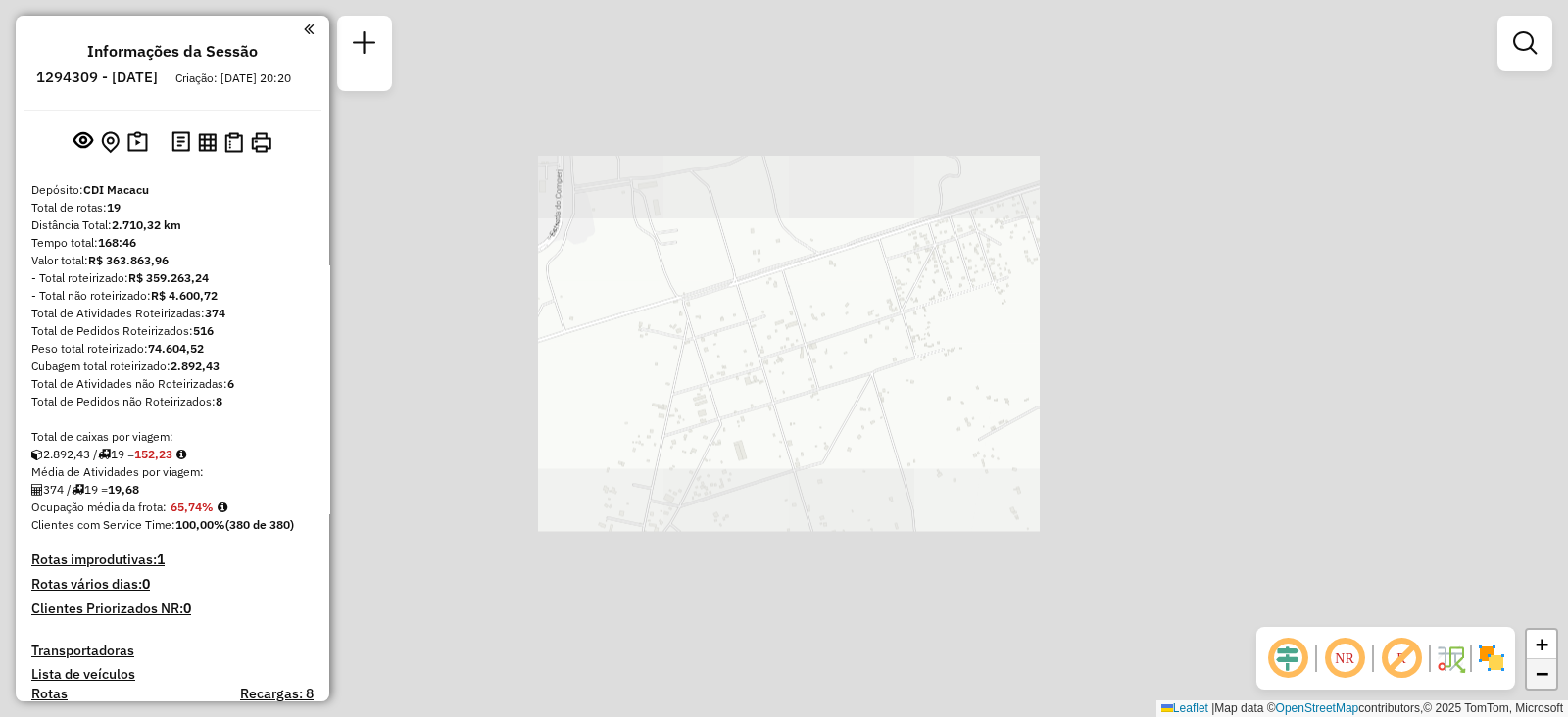
click at [1546, 678] on span "−" at bounding box center [1542, 673] width 13 height 25
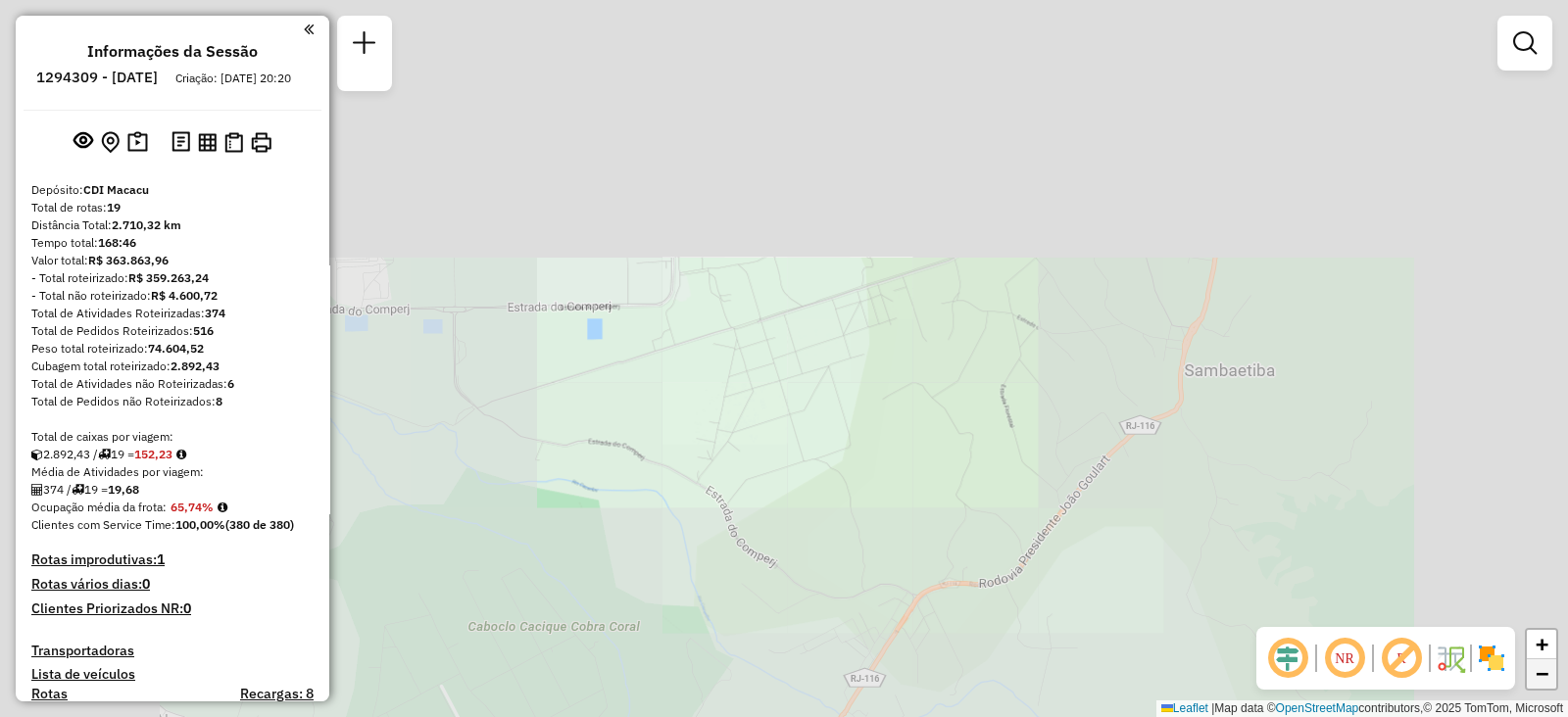
click at [1546, 678] on span "−" at bounding box center [1542, 673] width 13 height 25
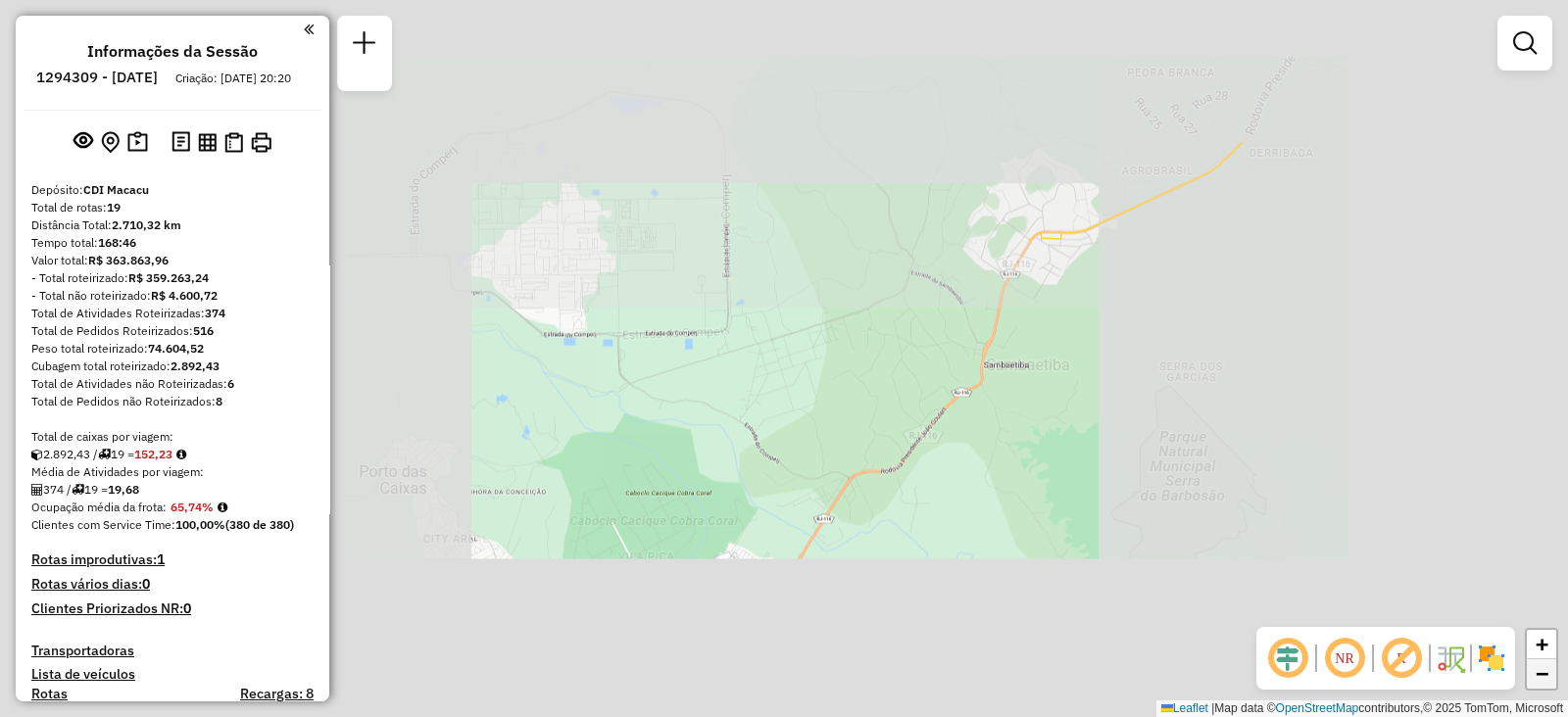
click at [1546, 678] on span "−" at bounding box center [1542, 673] width 13 height 25
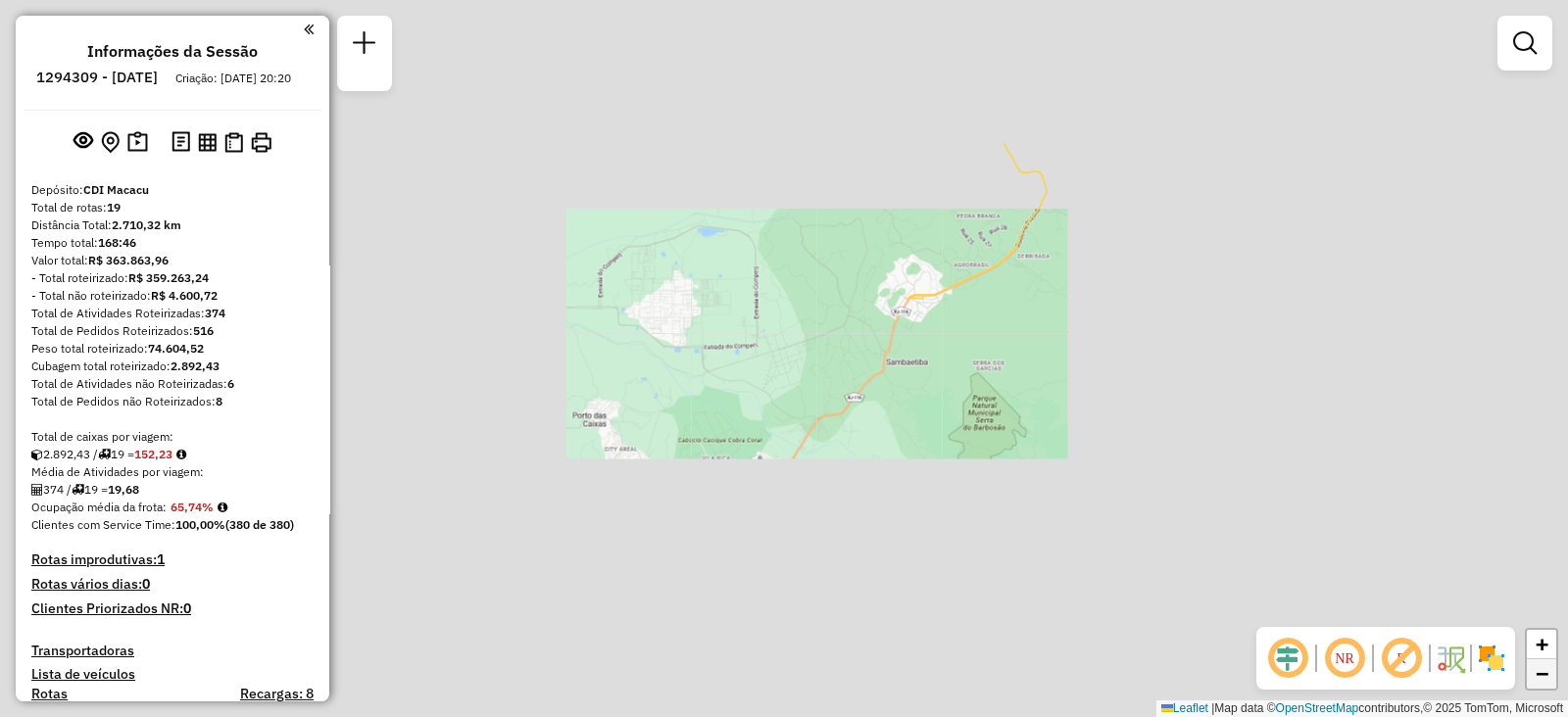
click at [1546, 678] on span "−" at bounding box center [1542, 673] width 13 height 25
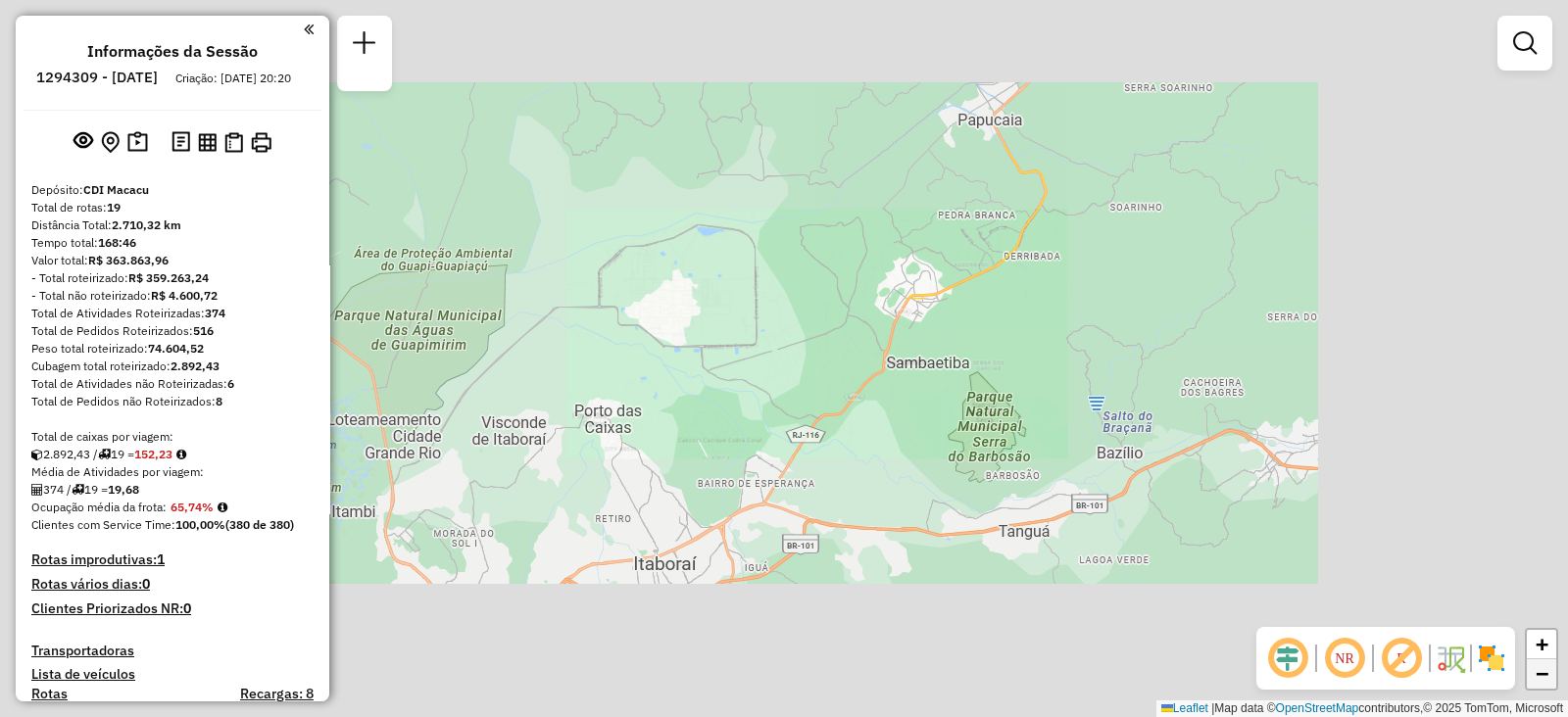
click at [1546, 678] on span "−" at bounding box center [1542, 673] width 13 height 25
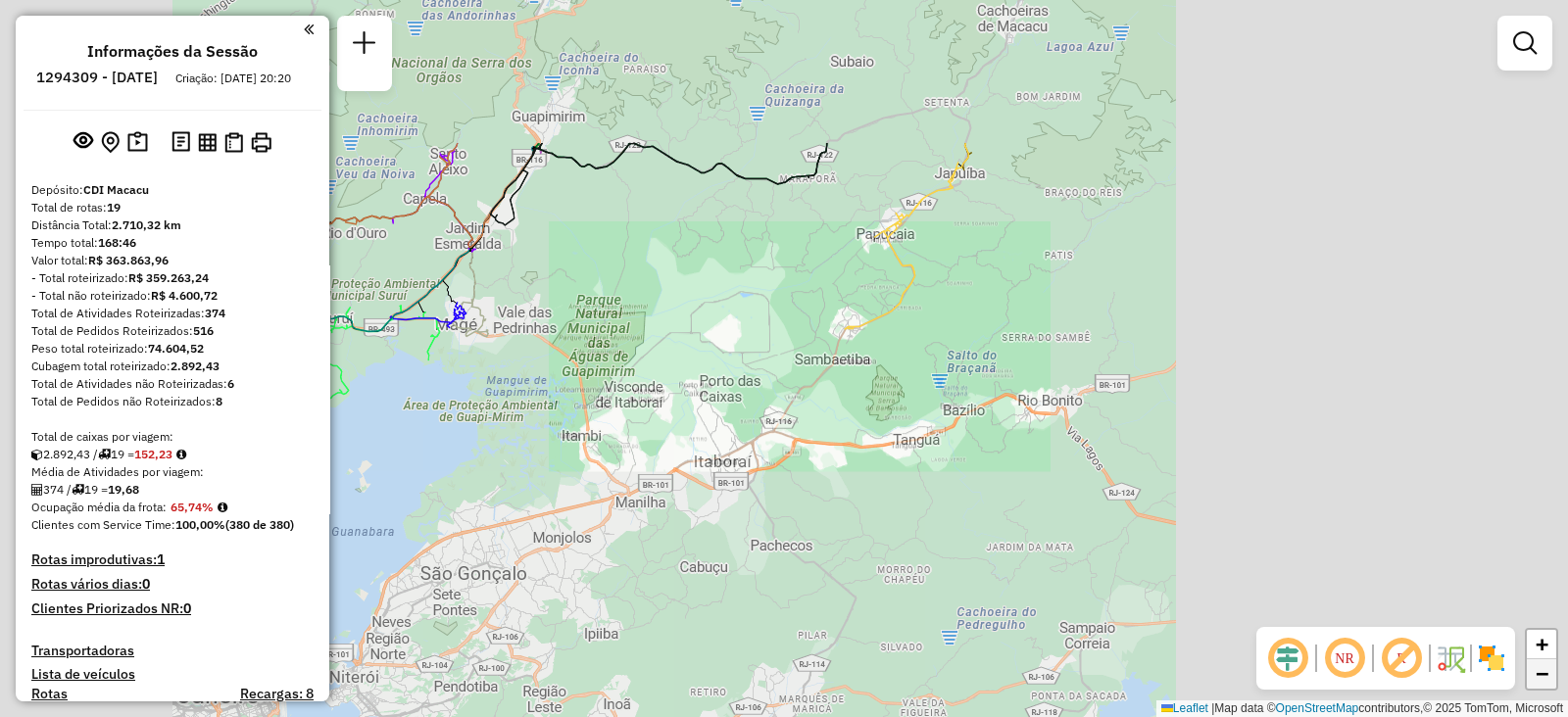
click at [1546, 678] on span "−" at bounding box center [1542, 673] width 13 height 25
